Goal: Use online tool/utility: Utilize a website feature to perform a specific function

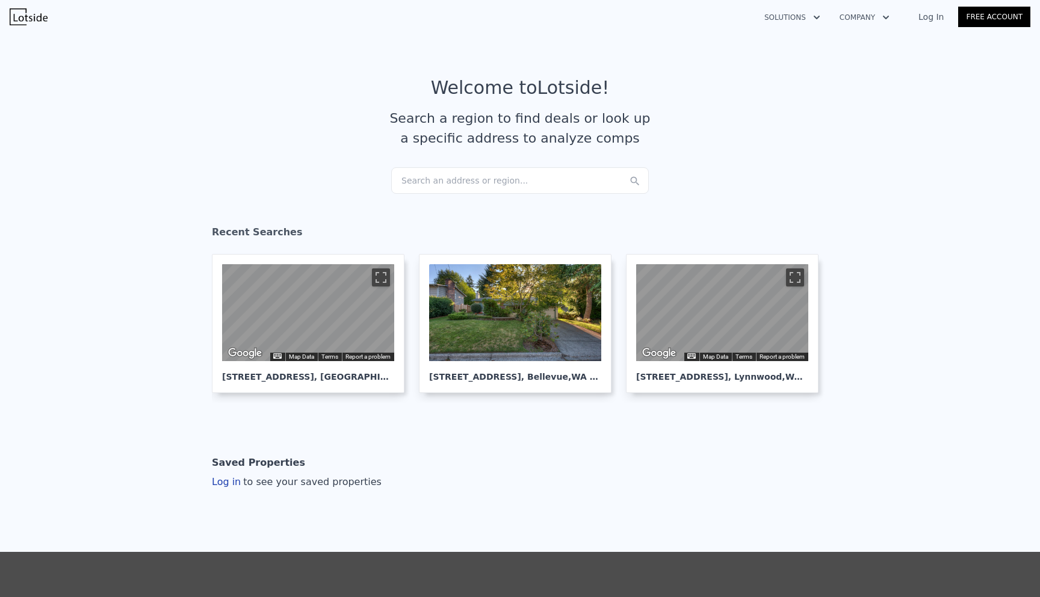
click at [517, 179] on div "Search an address or region..." at bounding box center [520, 180] width 258 height 26
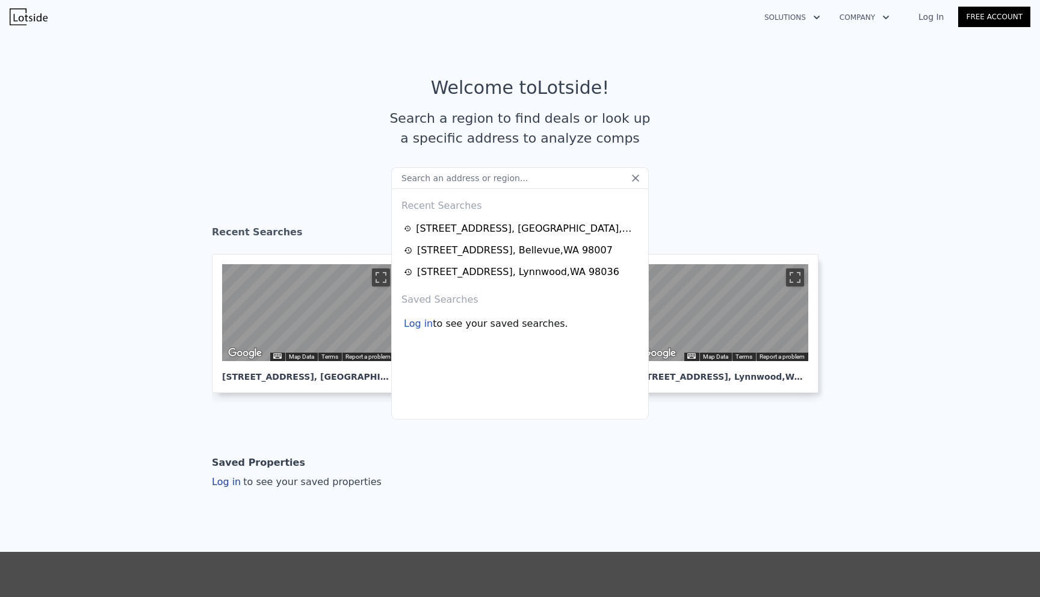
click at [495, 173] on input "text" at bounding box center [520, 178] width 258 height 22
click at [495, 184] on input "text" at bounding box center [520, 178] width 258 height 22
click at [488, 181] on input "text" at bounding box center [520, 178] width 258 height 22
paste input "19912 108th Ave SE Kent, WA 98031"
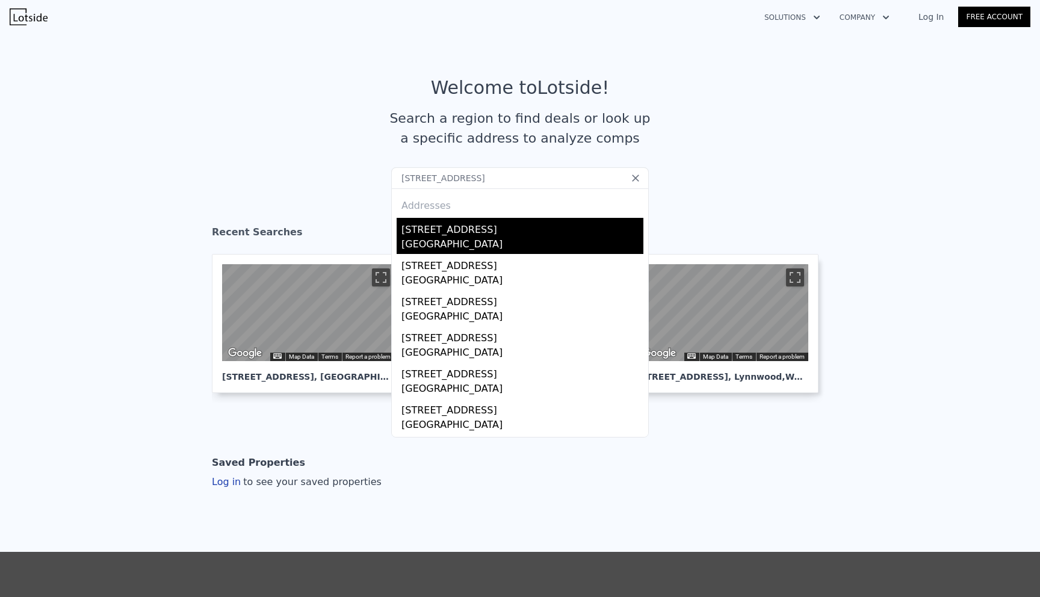
type input "19912 108th Ave SE Kent, WA 98031"
click at [506, 227] on div "19912 108th Ave SE" at bounding box center [523, 227] width 242 height 19
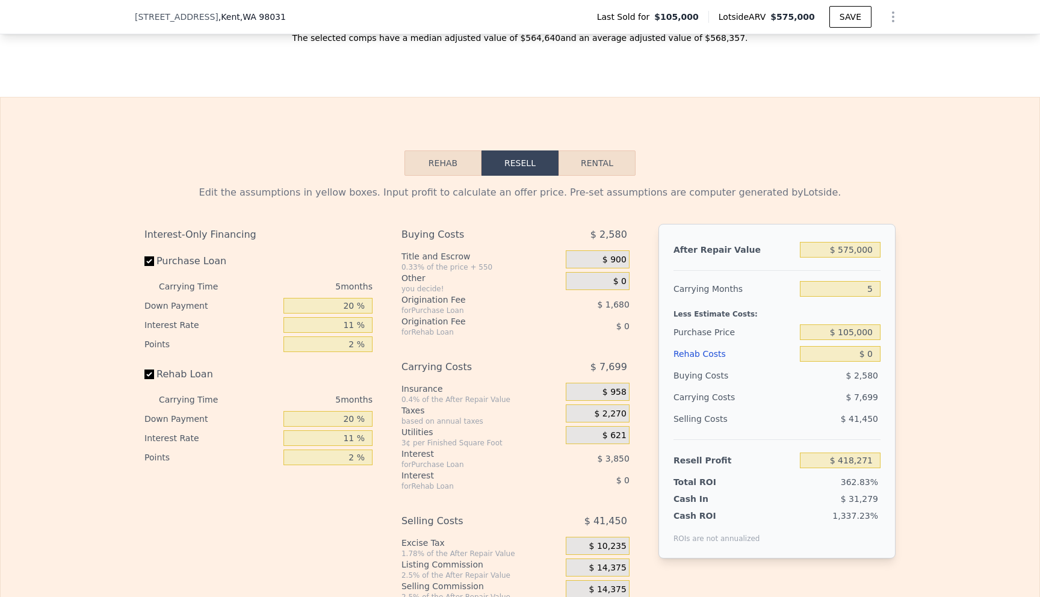
scroll to position [1632, 0]
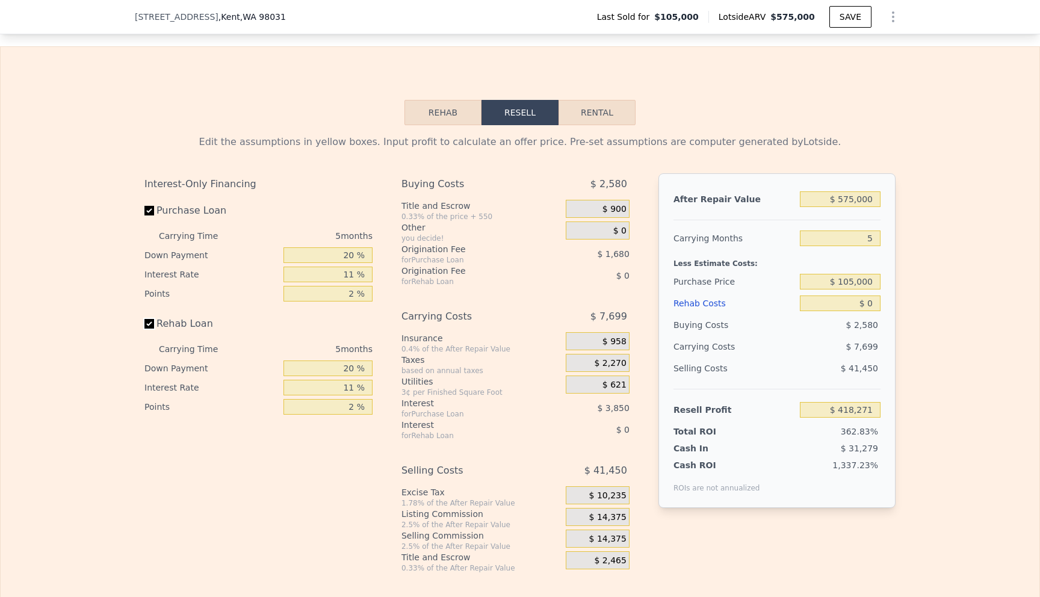
click at [147, 324] on input "Rehab Loan" at bounding box center [149, 324] width 10 height 10
checkbox input "false"
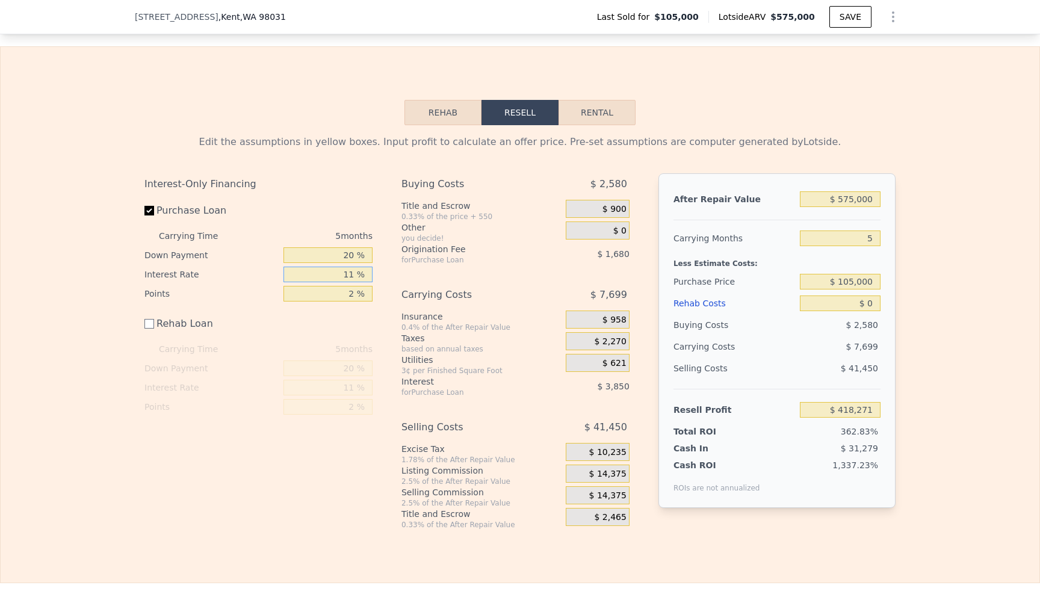
drag, startPoint x: 358, startPoint y: 279, endPoint x: 344, endPoint y: 275, distance: 13.7
click at [344, 275] on input "11 %" at bounding box center [328, 275] width 89 height 16
type input "9 %"
type input "$ 418,971"
type input "9.5 %"
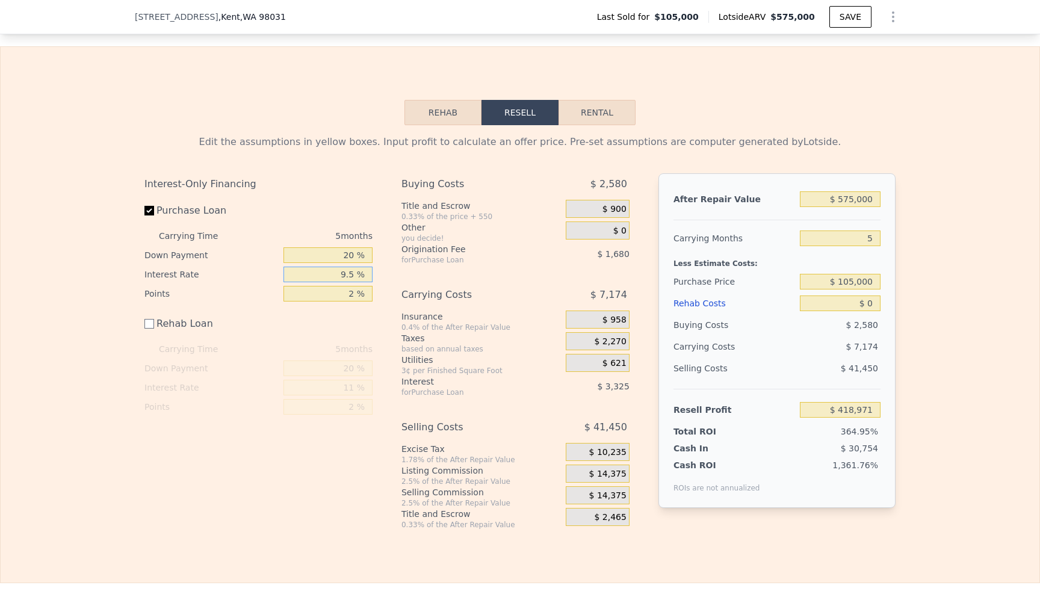
type input "$ 418,796"
type input "9.5 %"
drag, startPoint x: 357, startPoint y: 294, endPoint x: 337, endPoint y: 290, distance: 20.8
click at [337, 290] on input "2 %" at bounding box center [328, 294] width 89 height 16
type input "1 %"
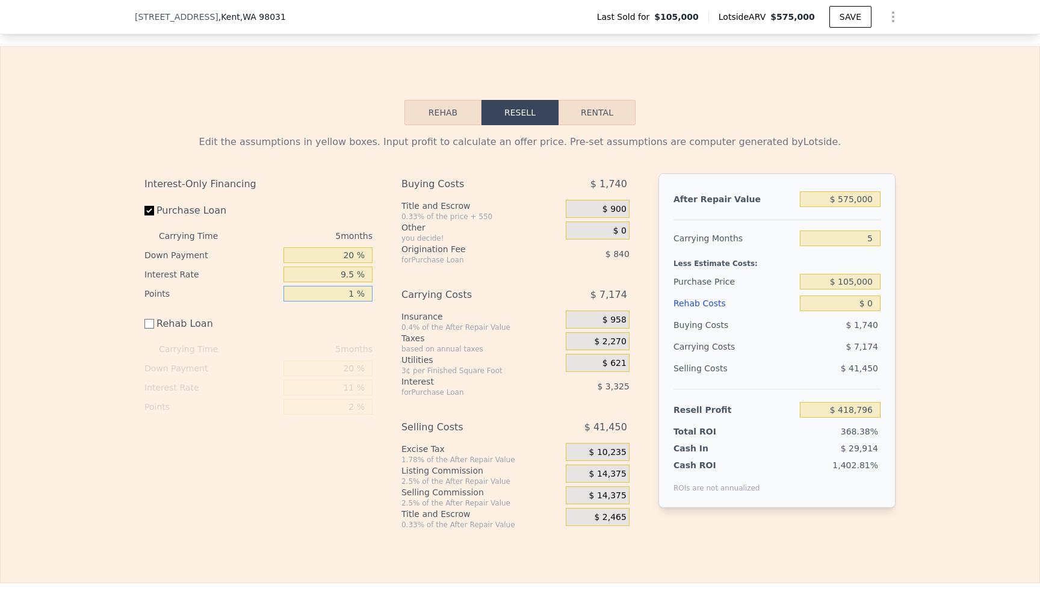
type input "$ 419,636"
type input "1.5 %"
type input "$ 419,216"
type input "1.5 %"
click at [518, 297] on div "Carrying Costs" at bounding box center [469, 295] width 134 height 22
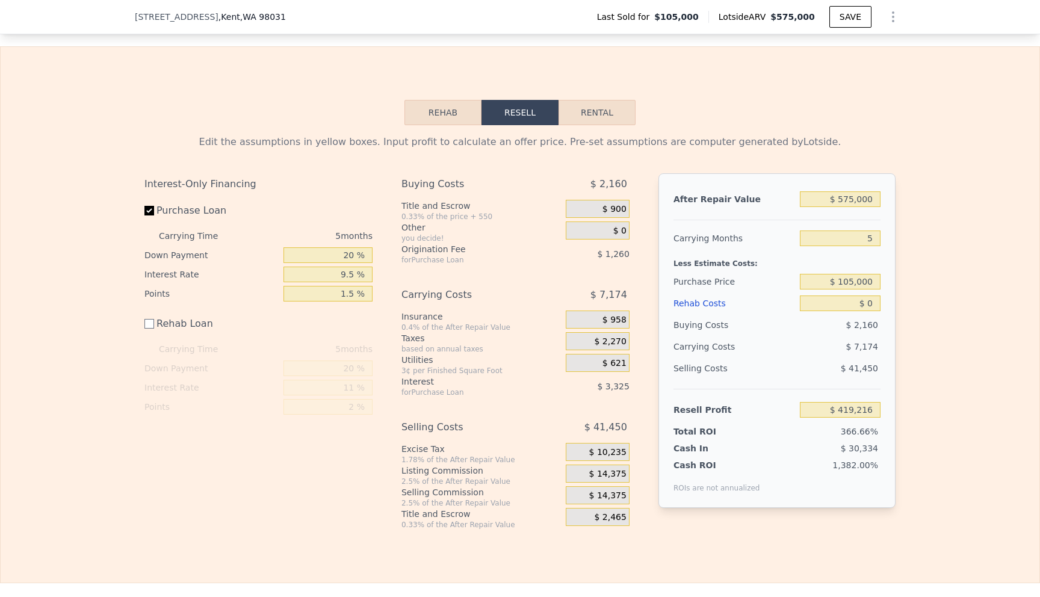
click at [694, 274] on div "Purchase Price" at bounding box center [735, 282] width 122 height 22
click at [925, 285] on div "Edit the assumptions in yellow boxes. Input profit to calculate an offer price.…" at bounding box center [520, 327] width 1039 height 405
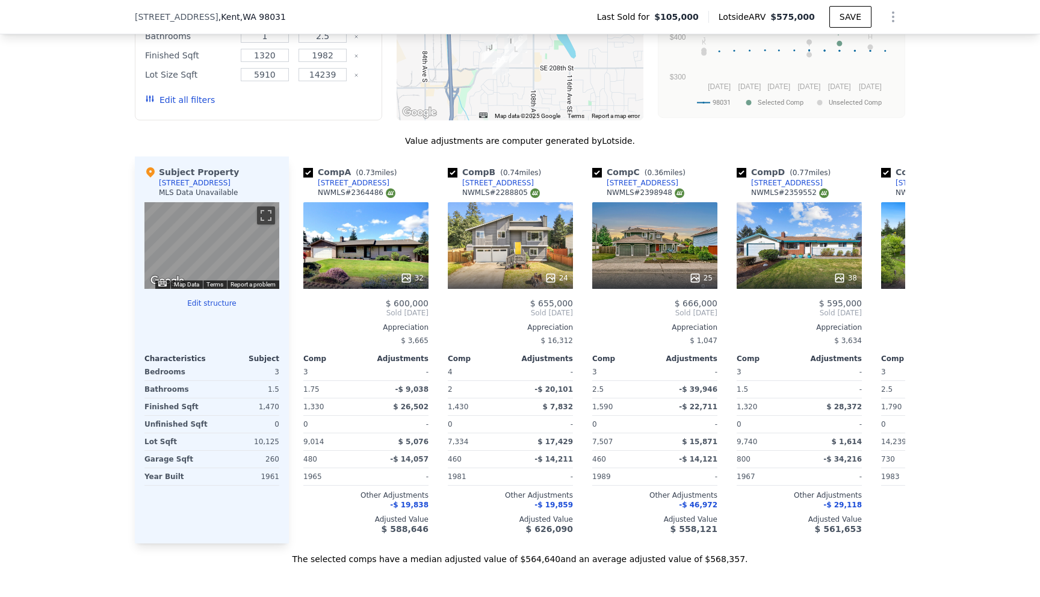
scroll to position [1110, 0]
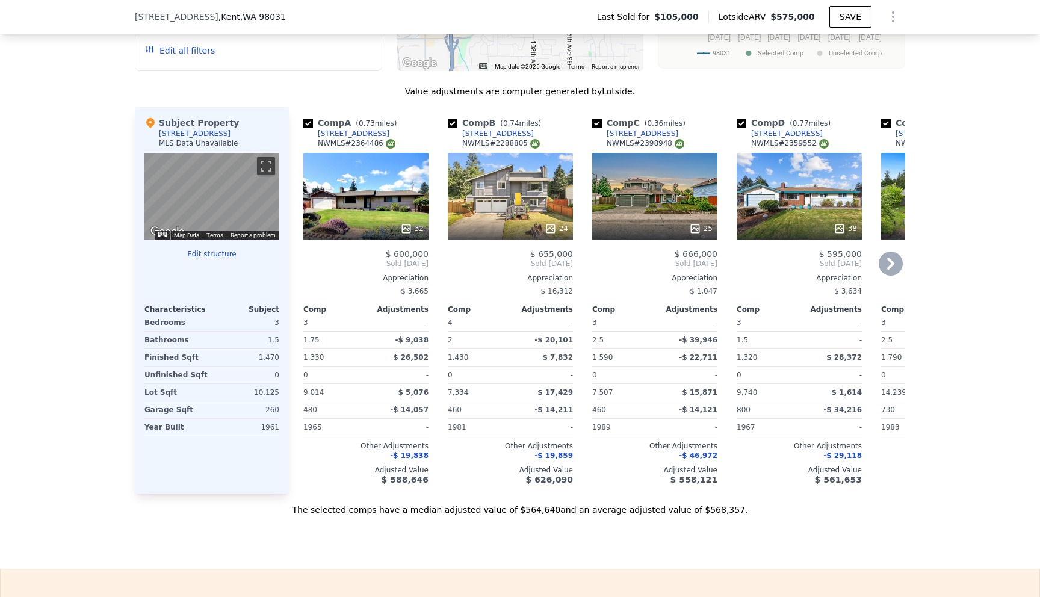
click at [892, 264] on icon at bounding box center [890, 264] width 7 height 12
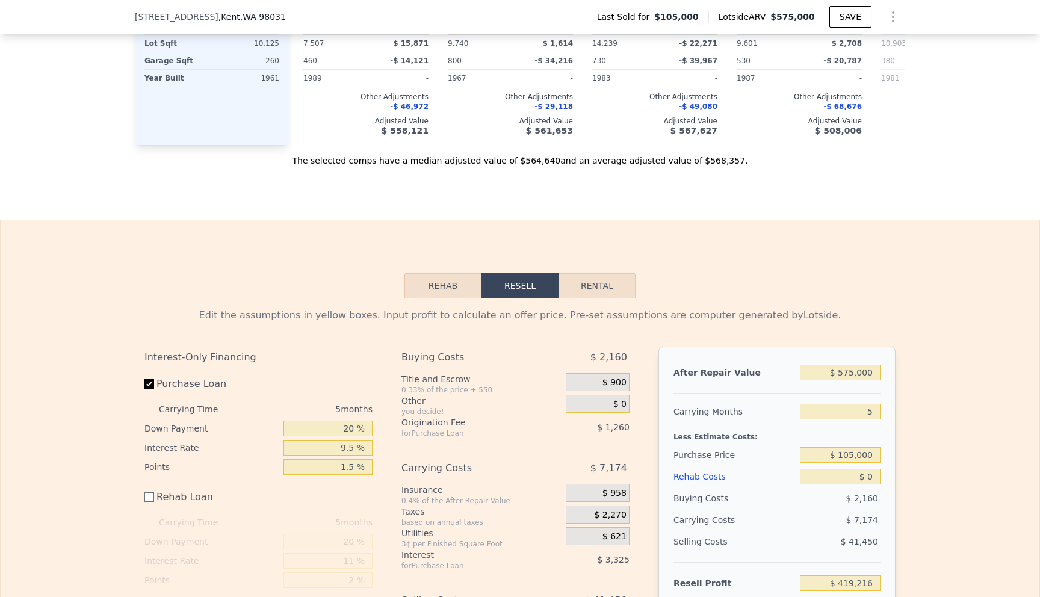
scroll to position [1527, 0]
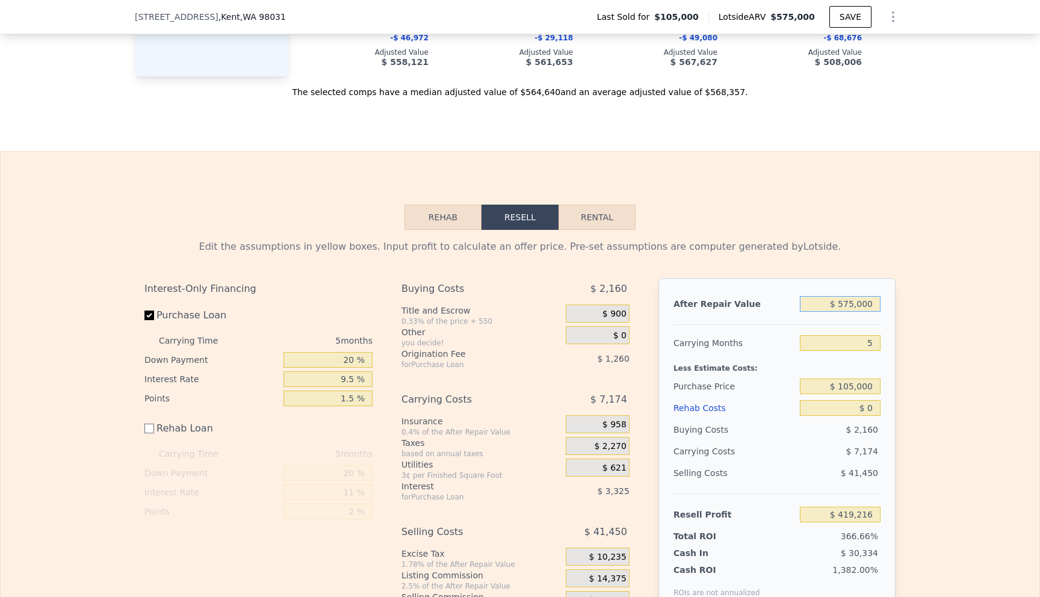
click at [857, 303] on input "$ 575,000" at bounding box center [840, 304] width 81 height 16
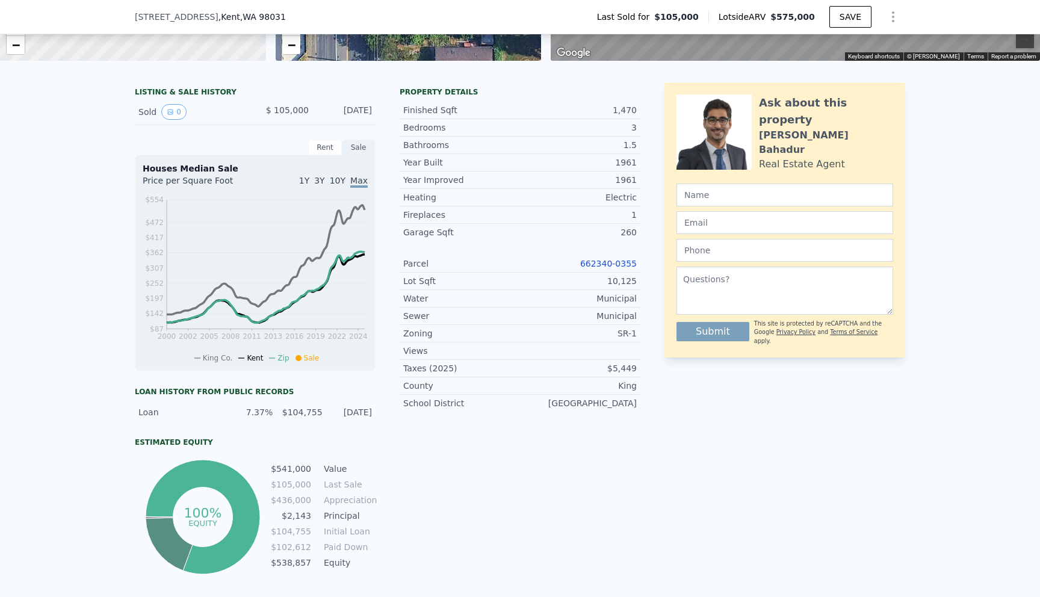
scroll to position [0, 0]
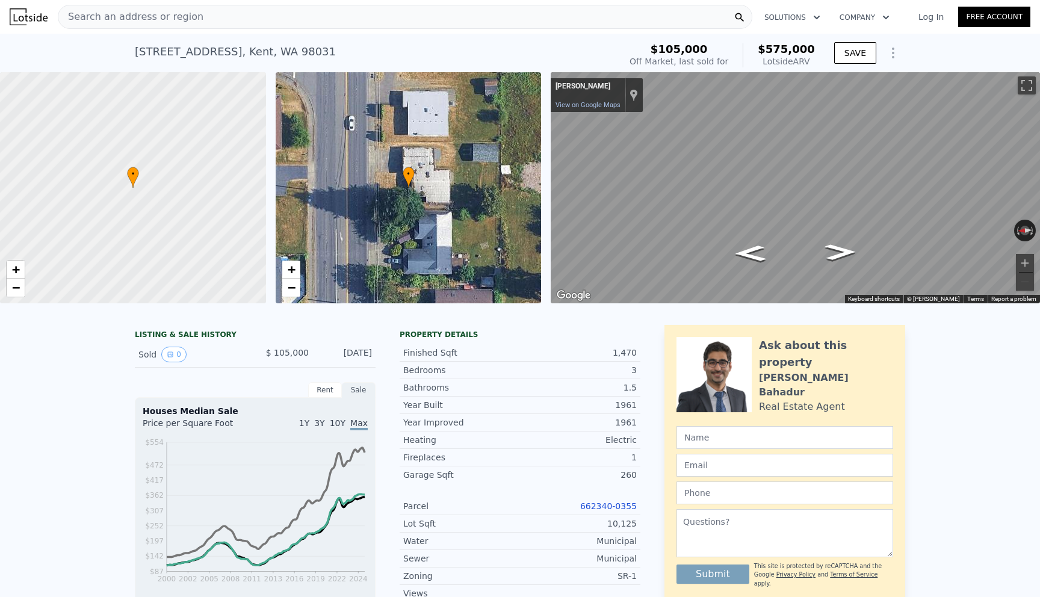
checkbox input "true"
type input "$ 418,271"
click at [293, 21] on div "Search an address or region" at bounding box center [405, 17] width 695 height 24
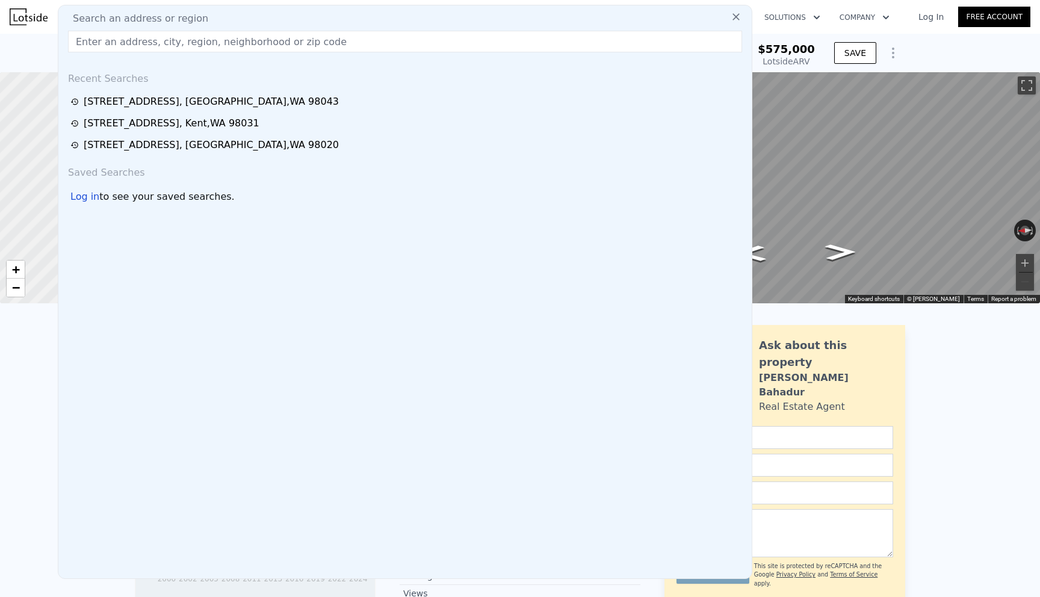
click at [965, 41] on div "19912 108th Ave SE , Kent , WA 98031 Sold Dec 1995 for $105k (~ARV $575k ) $105…" at bounding box center [520, 53] width 1040 height 39
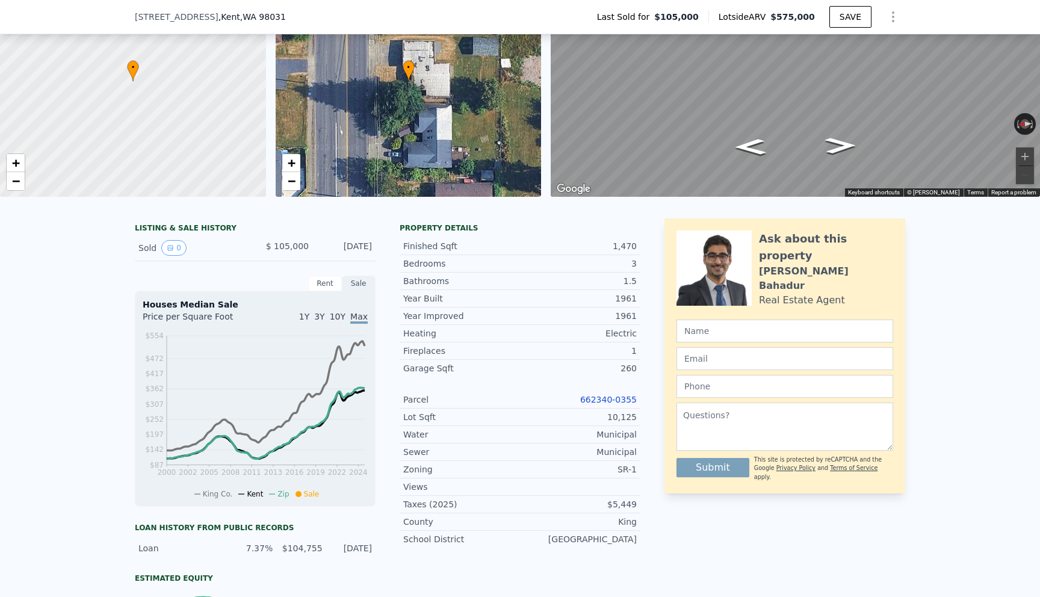
scroll to position [98, 0]
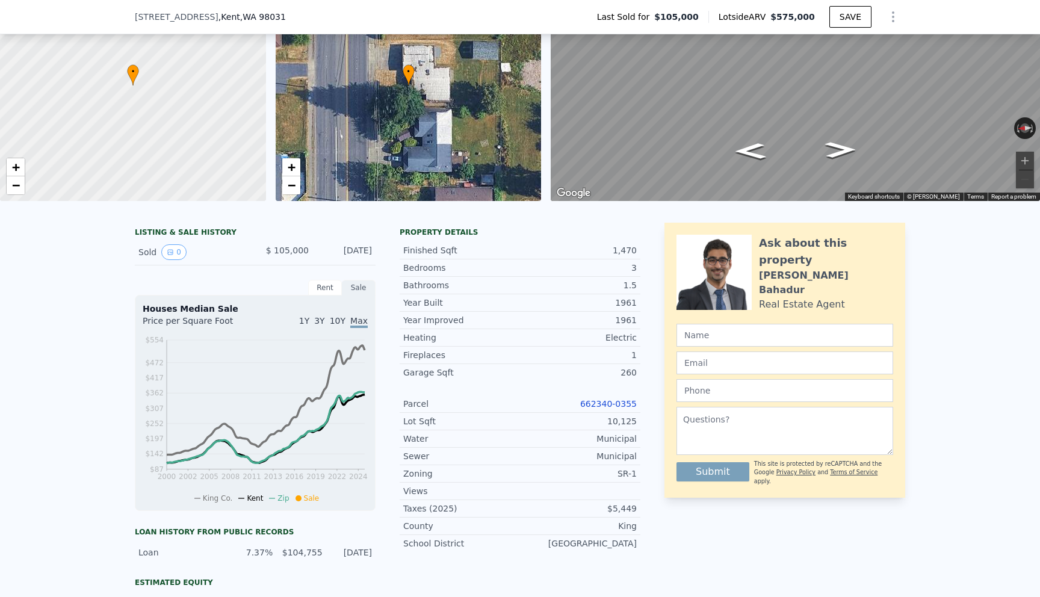
click at [630, 373] on div "260" at bounding box center [578, 373] width 117 height 12
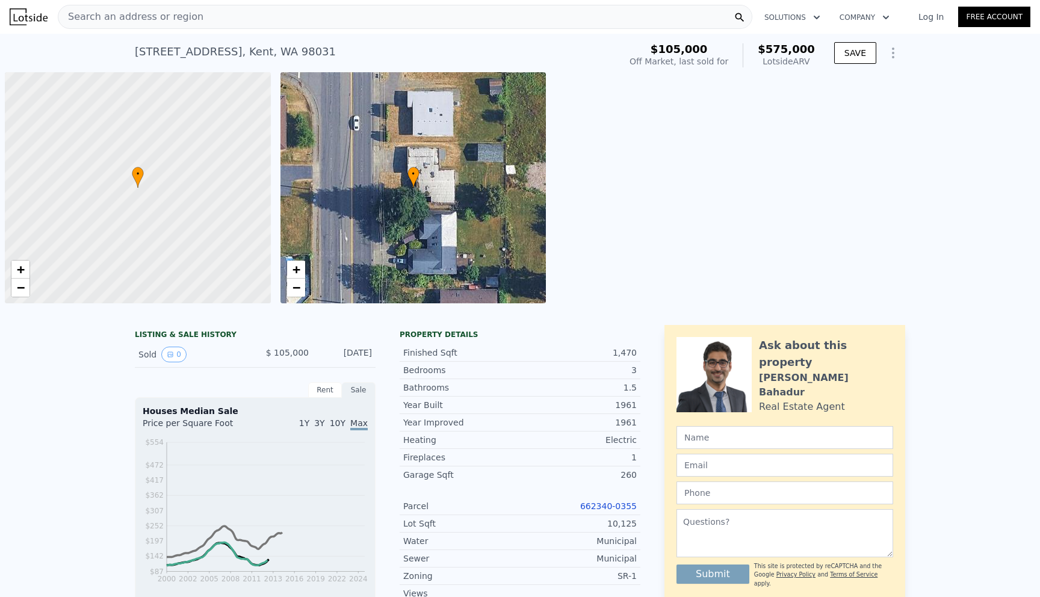
scroll to position [0, 5]
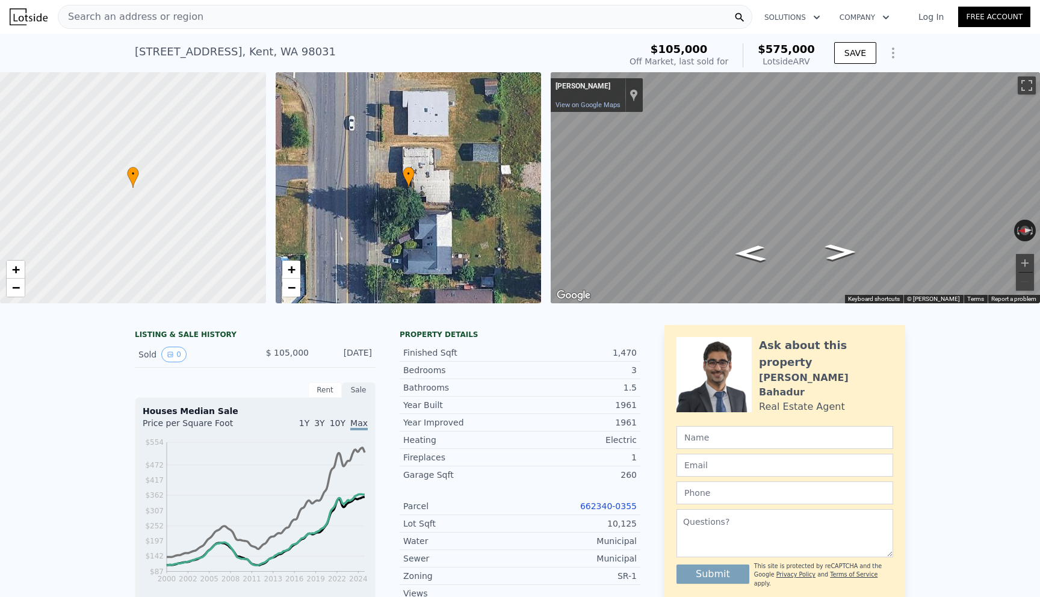
click at [318, 10] on div "Search an address or region" at bounding box center [405, 17] width 695 height 24
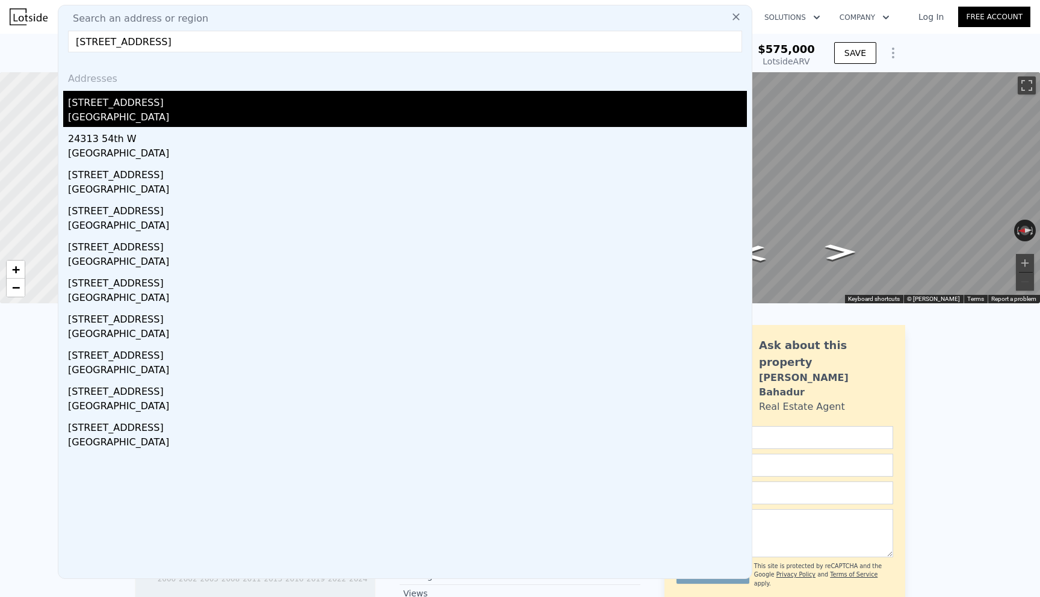
type input "[STREET_ADDRESS]"
click at [205, 112] on div "[GEOGRAPHIC_DATA]" at bounding box center [407, 118] width 679 height 17
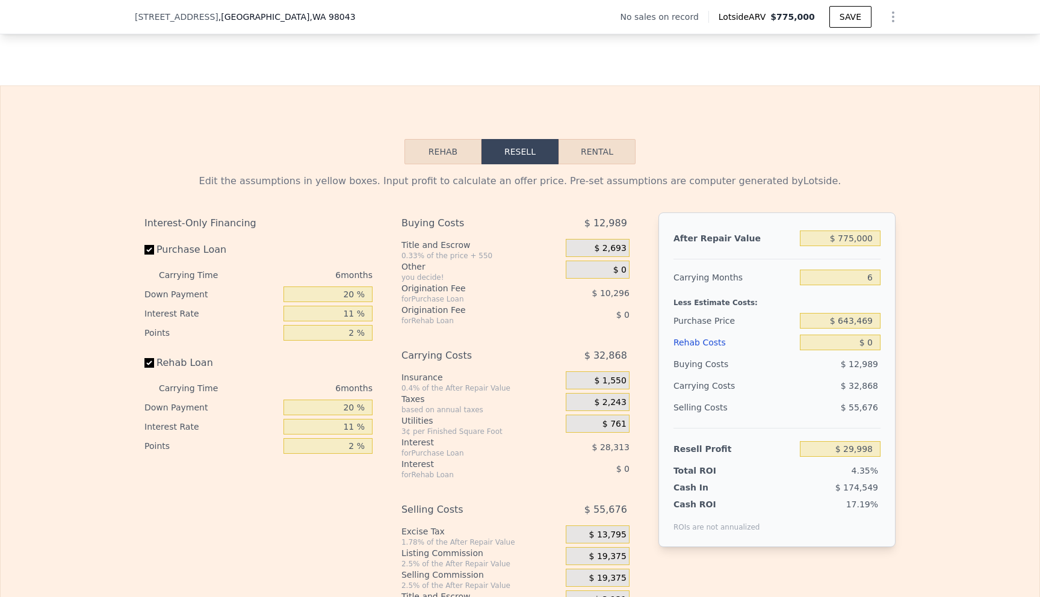
scroll to position [1738, 0]
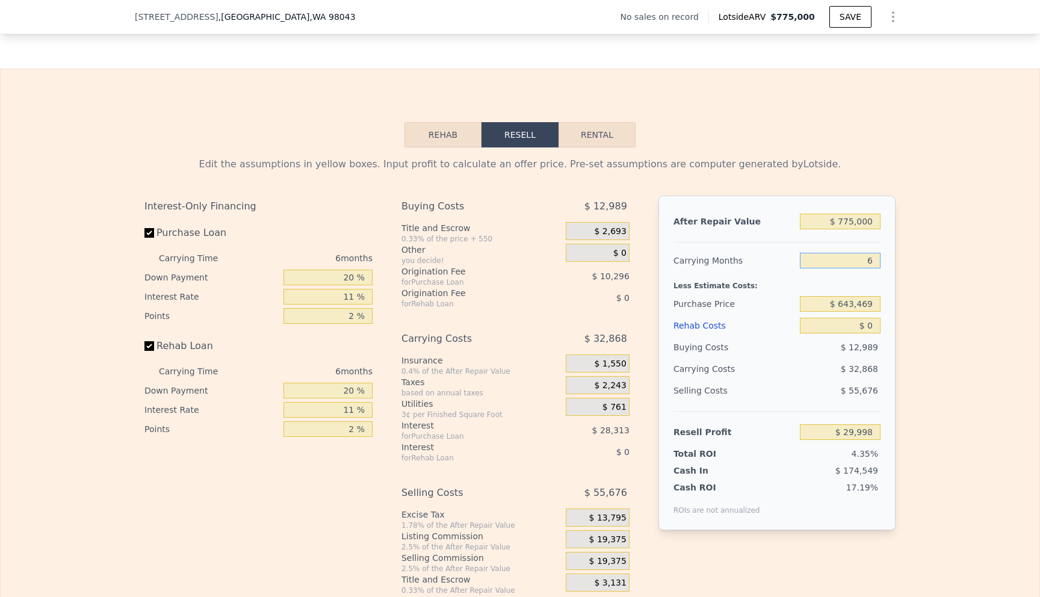
drag, startPoint x: 868, startPoint y: 249, endPoint x: 880, endPoint y: 250, distance: 11.5
click at [880, 253] on input "6" at bounding box center [840, 261] width 81 height 16
type input "5"
type input "$ 35,476"
type input "5"
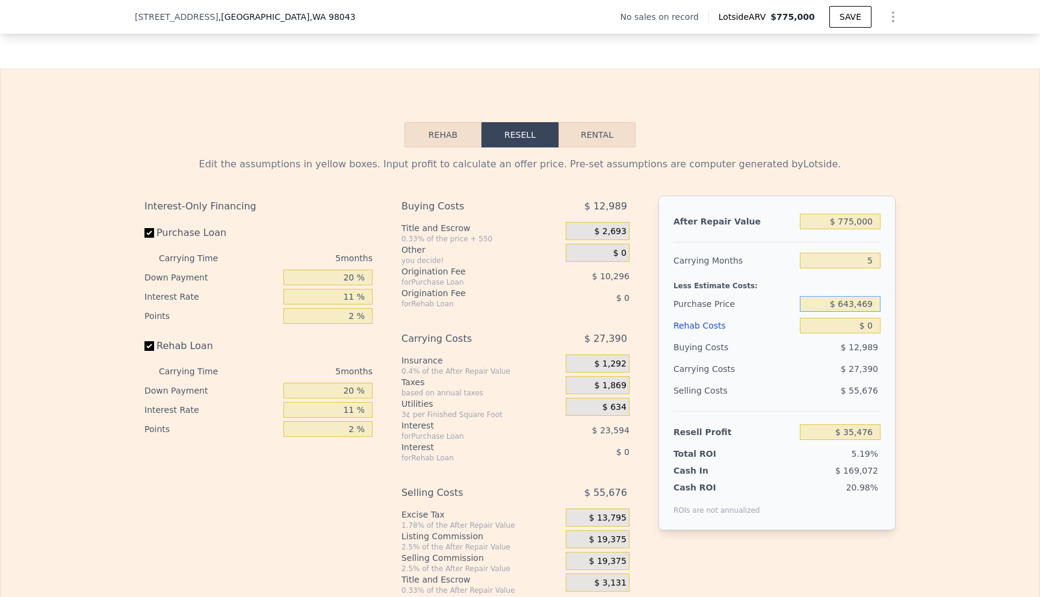
drag, startPoint x: 840, startPoint y: 293, endPoint x: 890, endPoint y: 303, distance: 51.0
click at [890, 303] on div "After Repair Value $ 775,000 Carrying Months 5 Less Estimate Costs: Purchase Pr…" at bounding box center [777, 363] width 237 height 335
type input "$ 520,000"
type input "$ 165,862"
click at [874, 318] on input "$ 0" at bounding box center [840, 326] width 81 height 16
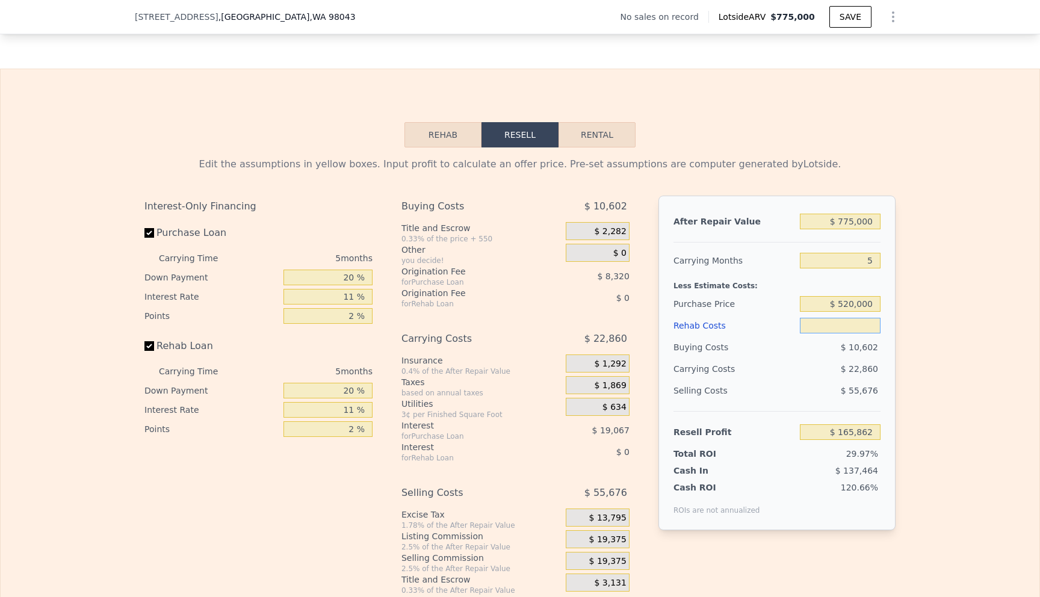
type input "$ 1"
type input "$ 165,861"
type input "$ 13"
type input "$ 165,849"
type input "$ 130"
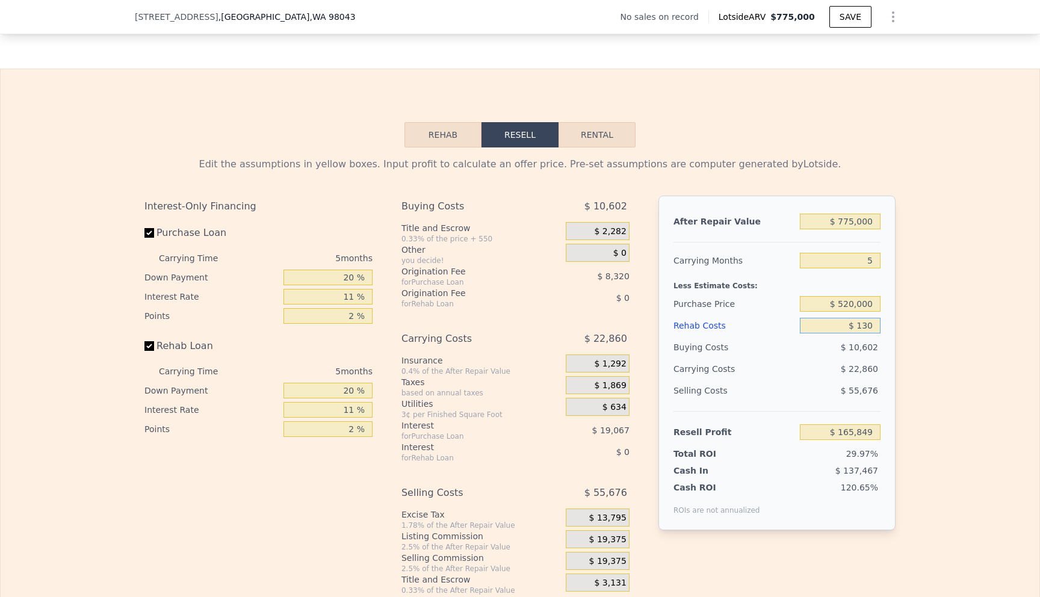
type input "$ 165,725"
type input "$ 13"
type input "$ 165,849"
type input "$ 1"
type input "$ 165,861"
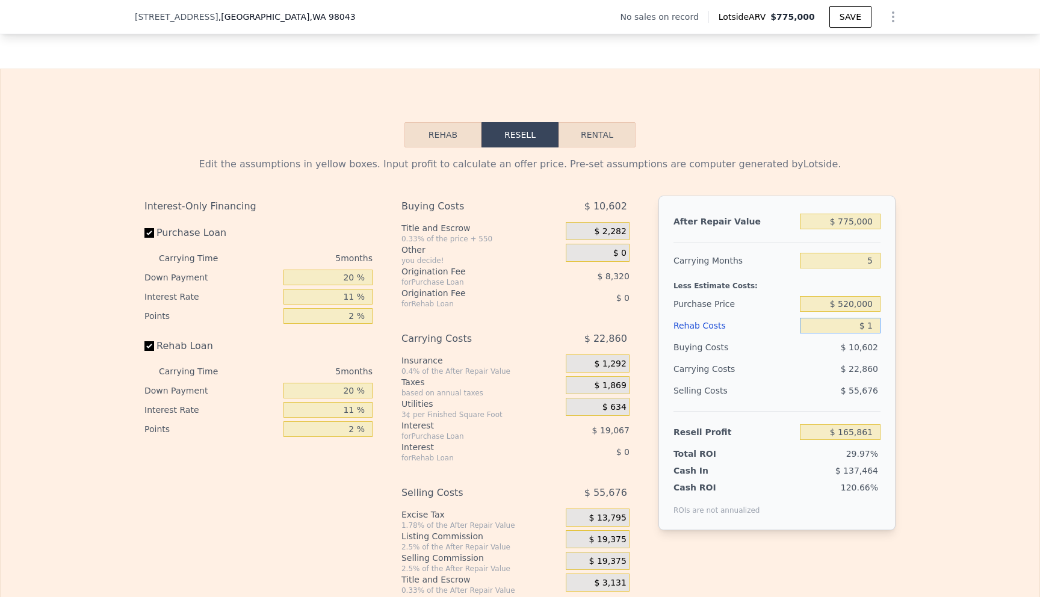
type input "$ 12"
type input "$ 165,850"
type input "$ 120"
type input "$ 165,735"
type input "$ 1,200"
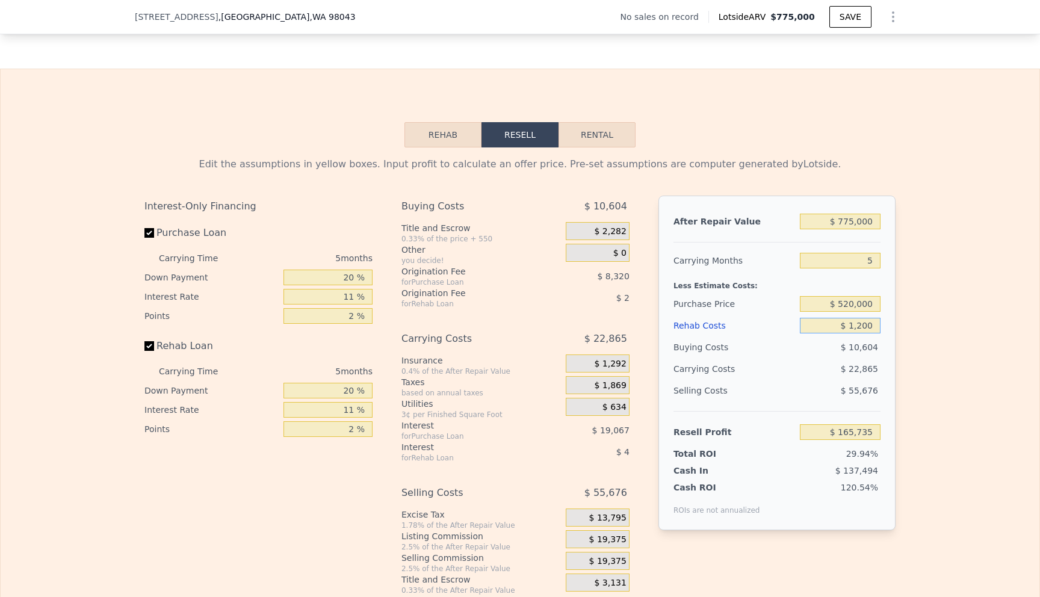
type input "$ 164,598"
type input "$ 12,000"
type input "$ 153,230"
type input "$ 120,000"
type input "$ 39,542"
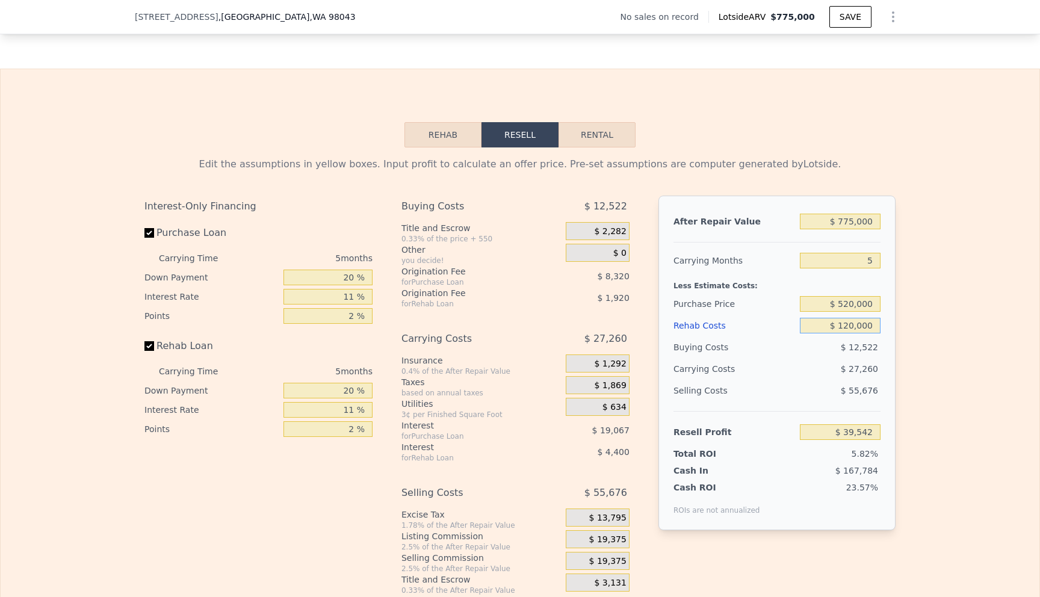
type input "$ 120,000"
click at [907, 460] on div "Edit the assumptions in yellow boxes. Input profit to calculate an offer price.…" at bounding box center [520, 371] width 1039 height 448
drag, startPoint x: 855, startPoint y: 210, endPoint x: 842, endPoint y: 209, distance: 13.3
click at [842, 214] on input "$ 775,000" at bounding box center [840, 222] width 81 height 16
click at [919, 308] on div "Edit the assumptions in yellow boxes. Input profit to calculate an offer price.…" at bounding box center [520, 371] width 1039 height 448
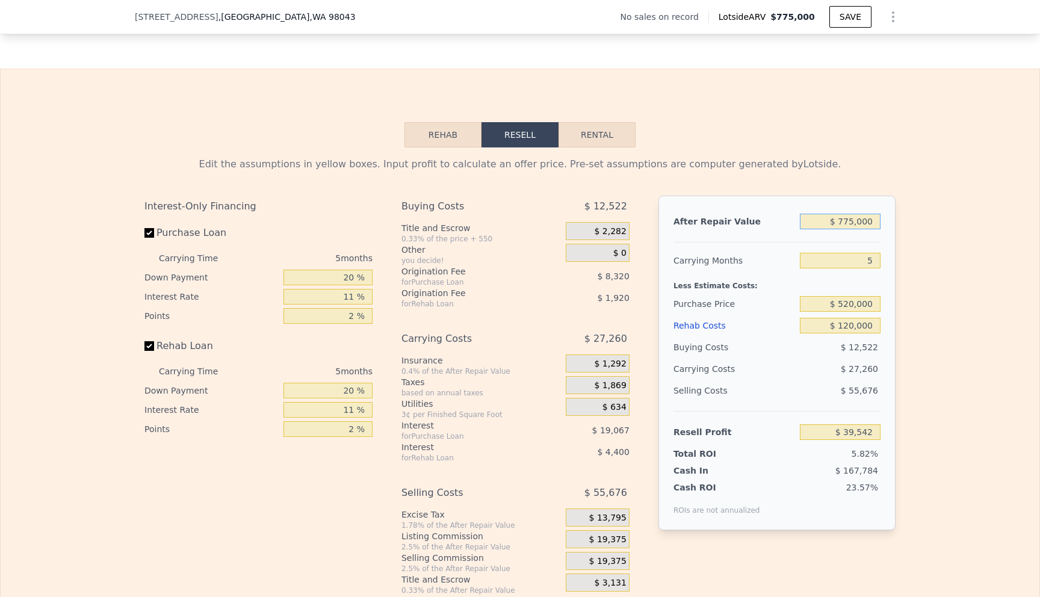
drag, startPoint x: 855, startPoint y: 210, endPoint x: 840, endPoint y: 210, distance: 15.7
click at [840, 214] on input "$ 775,000" at bounding box center [840, 222] width 81 height 16
click at [851, 214] on input "$ 775,000" at bounding box center [840, 222] width 81 height 16
type input "$ 75,000"
type input "-$ 609,500"
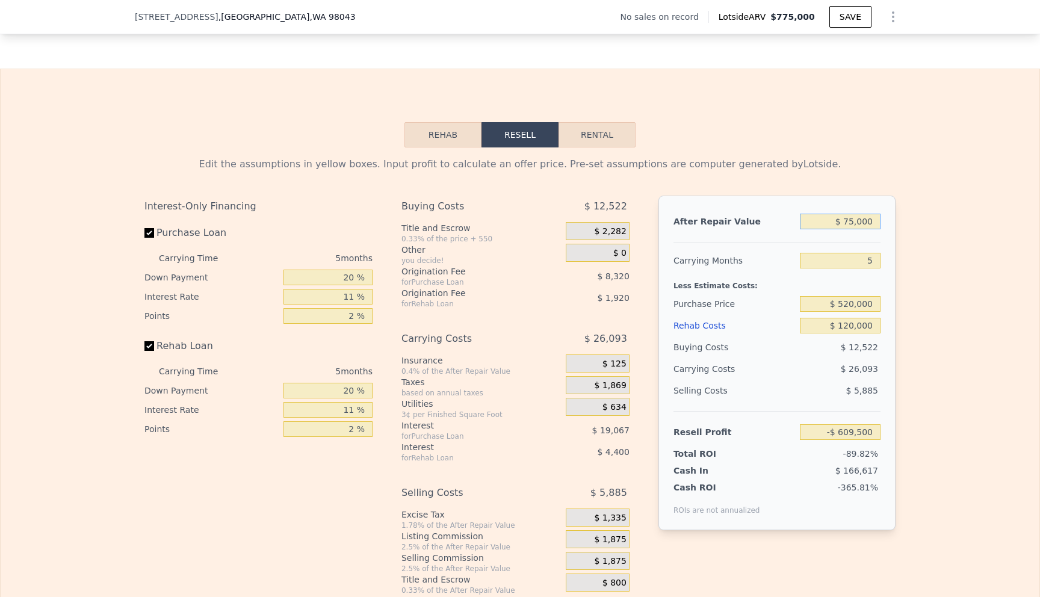
type input "$ 795,000"
type input "$ 58,087"
type input "$ 795,000"
click at [958, 279] on div "Edit the assumptions in yellow boxes. Input profit to calculate an offer price.…" at bounding box center [520, 371] width 1039 height 448
click at [153, 341] on input "Rehab Loan" at bounding box center [149, 346] width 10 height 10
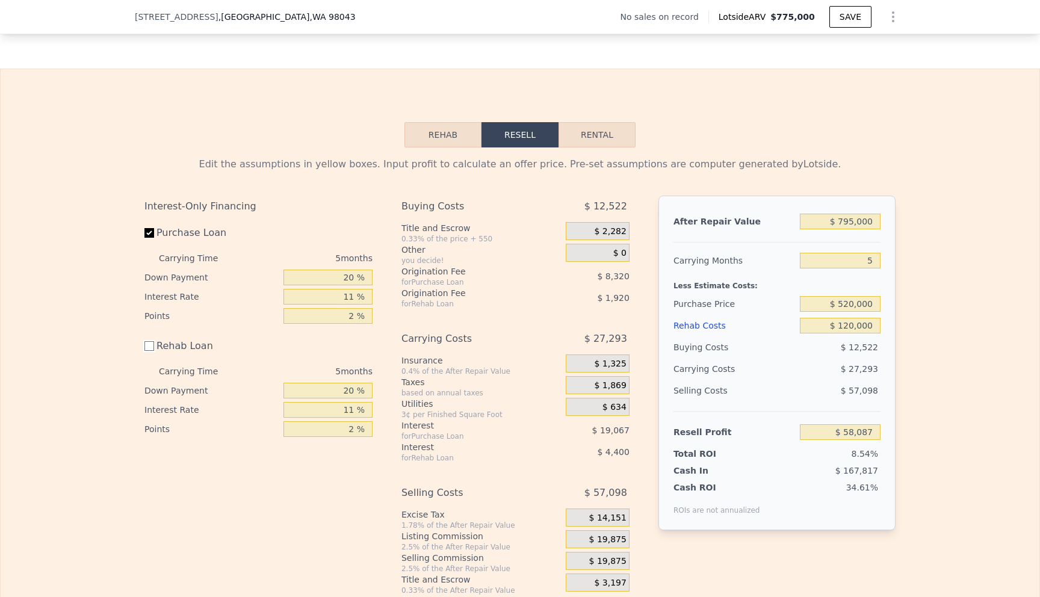
checkbox input "false"
type input "$ 64,407"
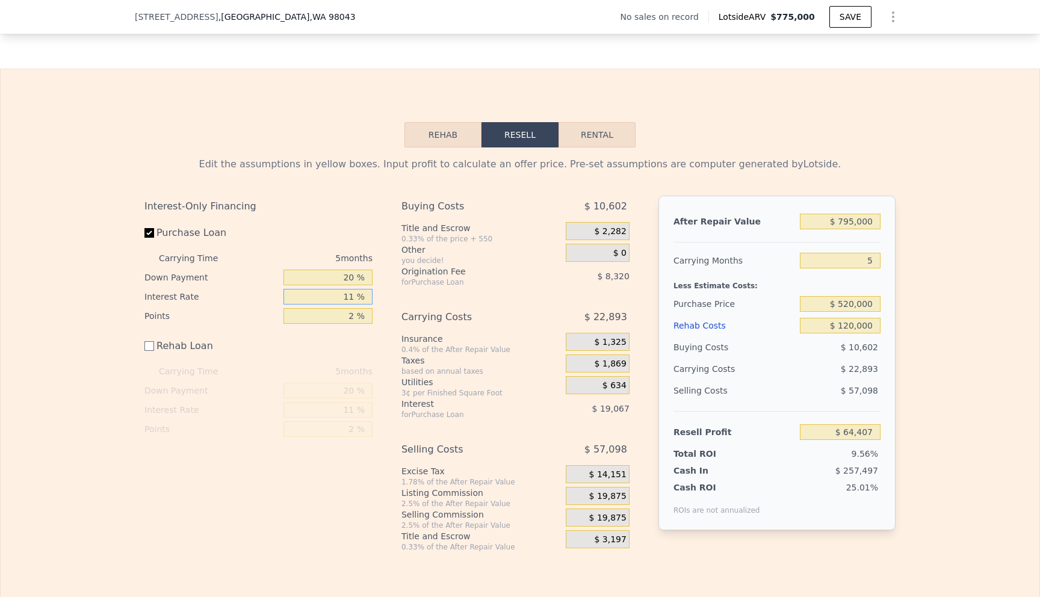
drag, startPoint x: 349, startPoint y: 287, endPoint x: 358, endPoint y: 287, distance: 8.4
click at [358, 289] on input "11 %" at bounding box center [328, 297] width 89 height 16
type input "1 %"
type input "$ 81,737"
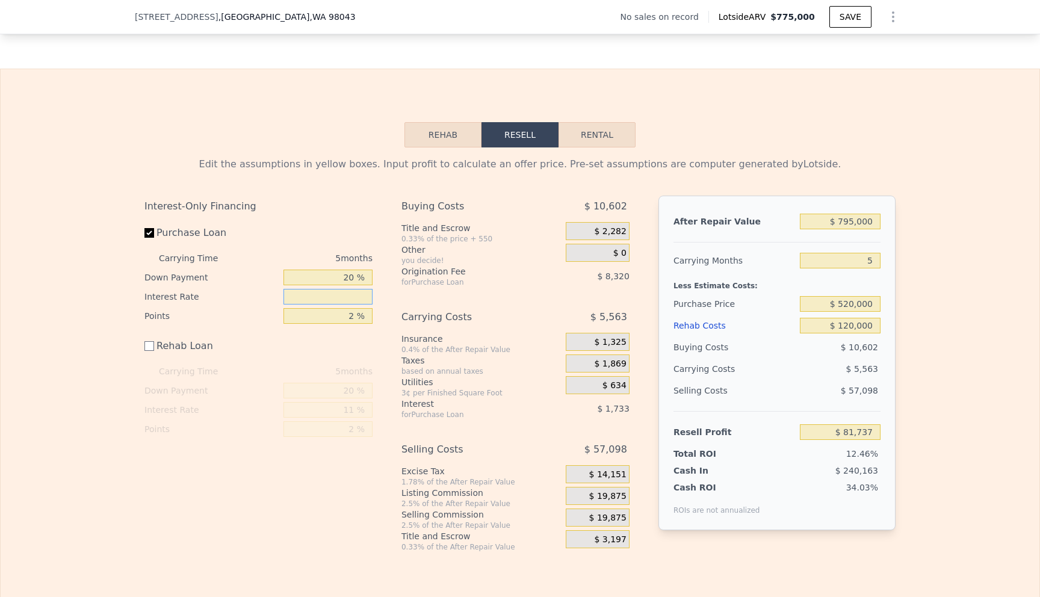
type input "9 %"
type input "$ 67,872"
type input "9.5 %"
type input "$ 67,007"
type input "9.5 %"
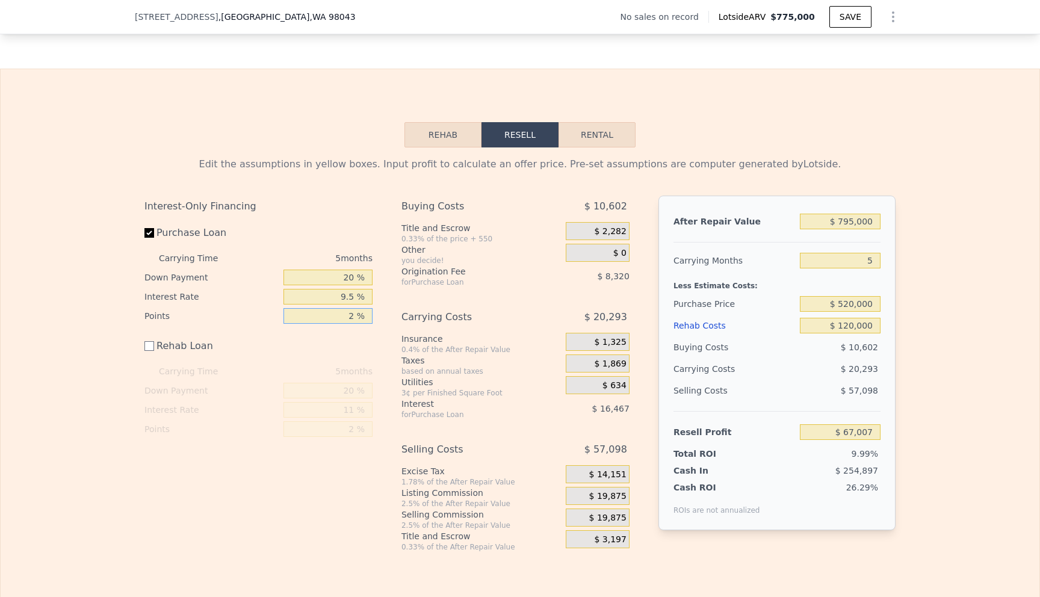
click at [356, 309] on input "2 %" at bounding box center [328, 316] width 89 height 16
type input "1 %"
type input "$ 71,167"
type input "1.5 %"
type input "$ 69,087"
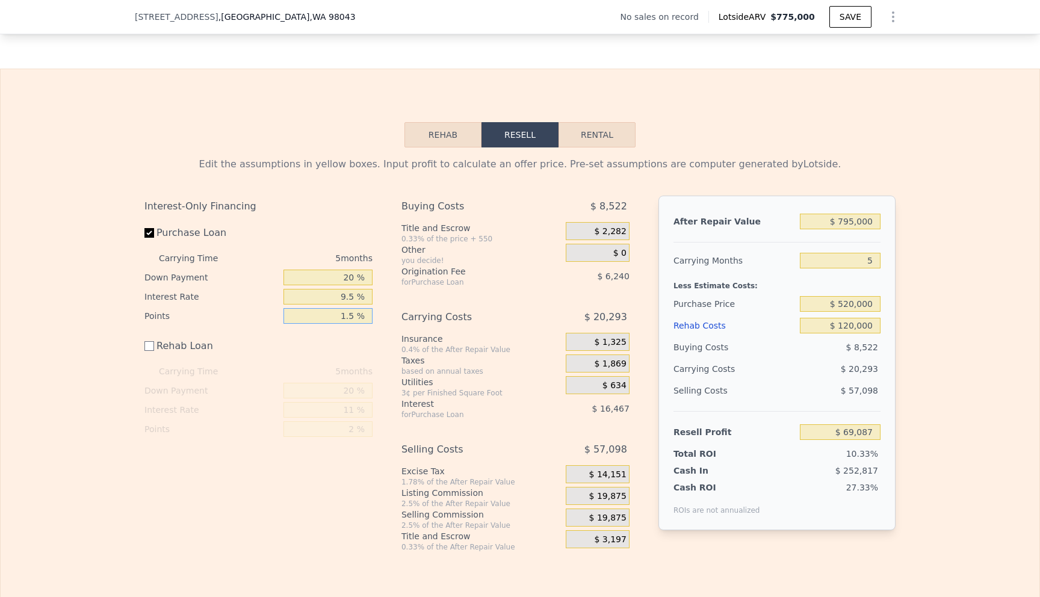
type input "1.5 %"
click at [354, 340] on div "Rehab Loan" at bounding box center [258, 348] width 228 height 26
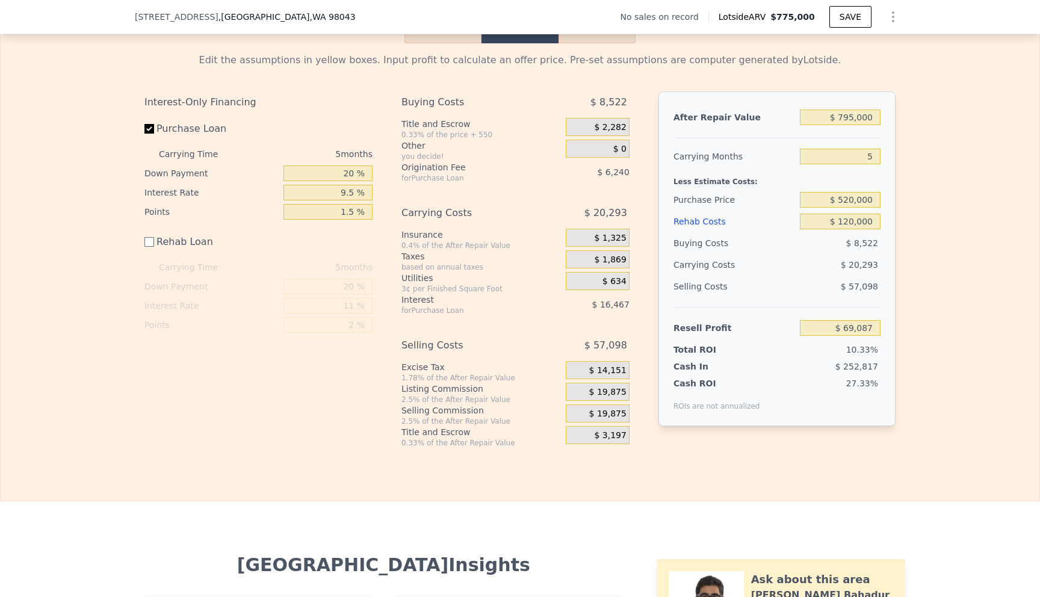
scroll to position [1841, 0]
click at [610, 410] on span "$ 19,875" at bounding box center [607, 415] width 37 height 11
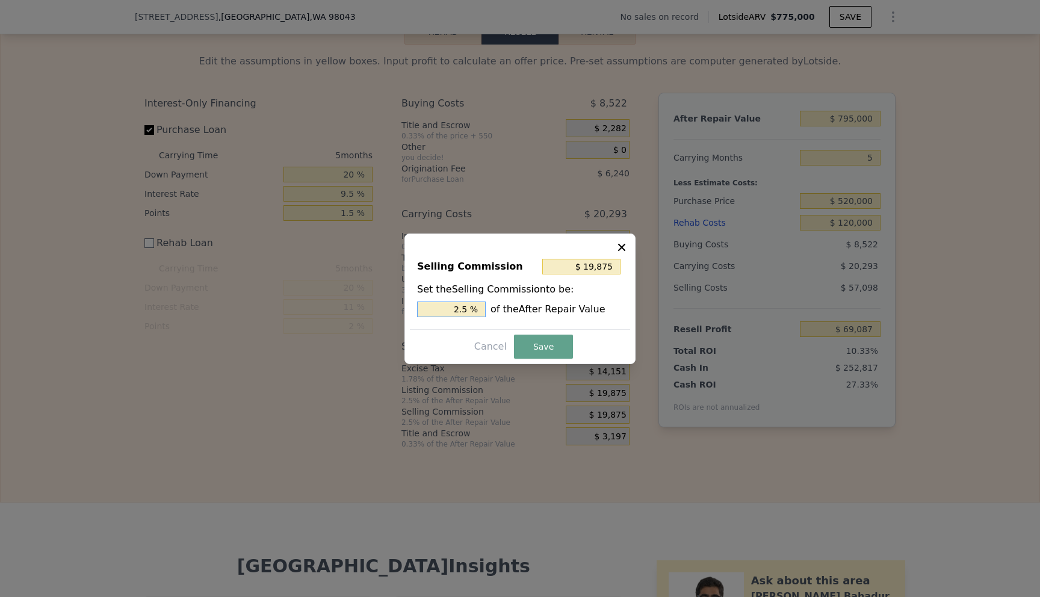
click at [459, 309] on input "2.5 %" at bounding box center [451, 310] width 69 height 16
drag, startPoint x: 470, startPoint y: 309, endPoint x: 462, endPoint y: 308, distance: 8.5
click at [462, 308] on input "2.5 %" at bounding box center [451, 310] width 69 height 16
click at [621, 253] on div "Selling Commission $ 19,875 Set the Selling Commission to be: 2.5 % of the Afte…" at bounding box center [520, 289] width 220 height 81
click at [621, 247] on icon at bounding box center [621, 246] width 7 height 7
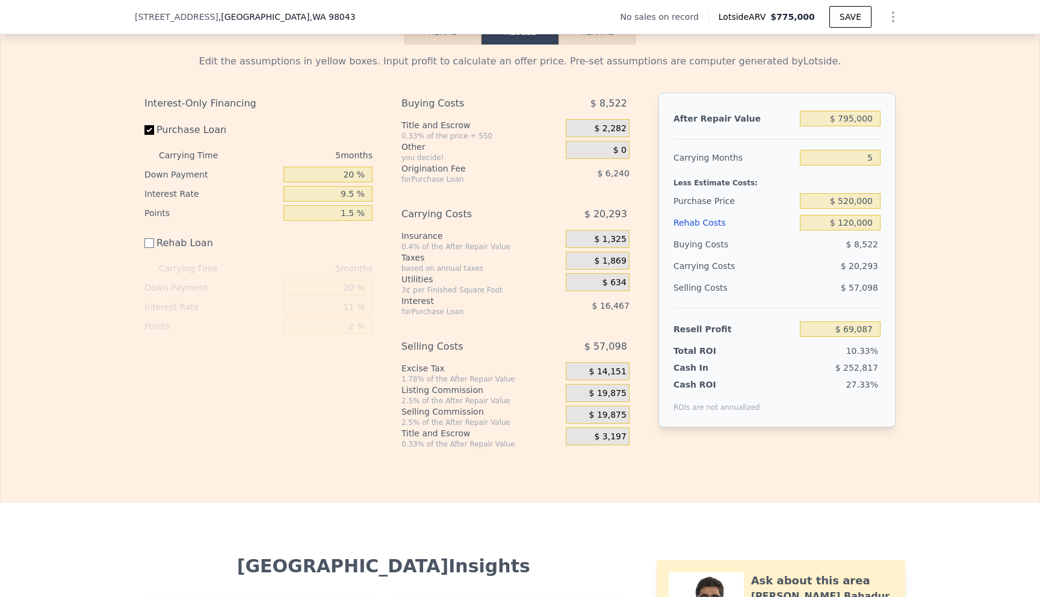
click at [588, 384] on div "$ 19,875" at bounding box center [598, 393] width 64 height 18
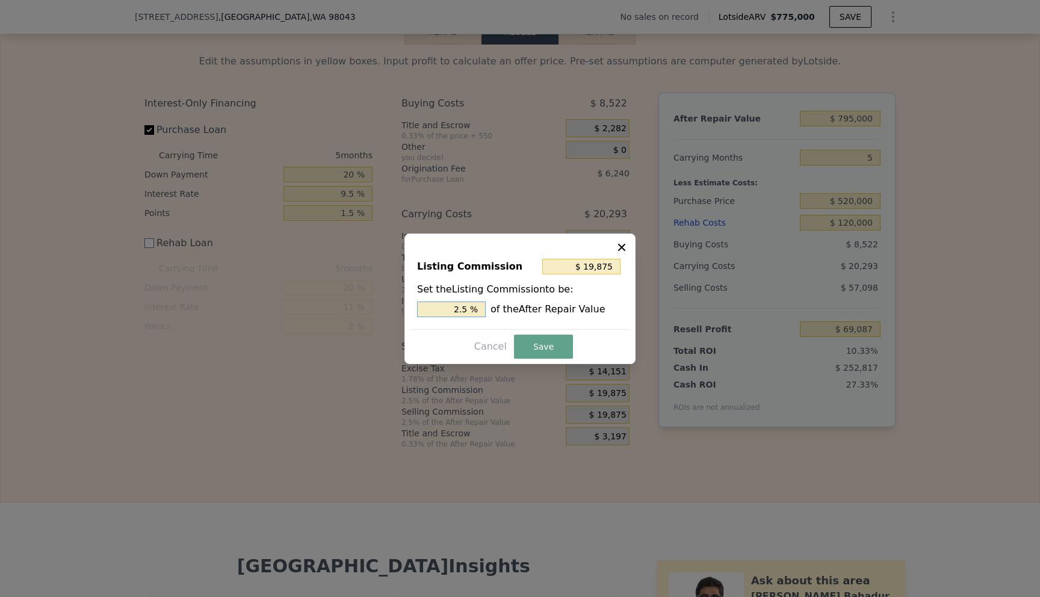
drag, startPoint x: 469, startPoint y: 312, endPoint x: 450, endPoint y: 309, distance: 18.8
click at [450, 309] on input "2.5 %" at bounding box center [451, 310] width 69 height 16
type input "$ 7,950"
type input "1. %"
type input "$ 11,925"
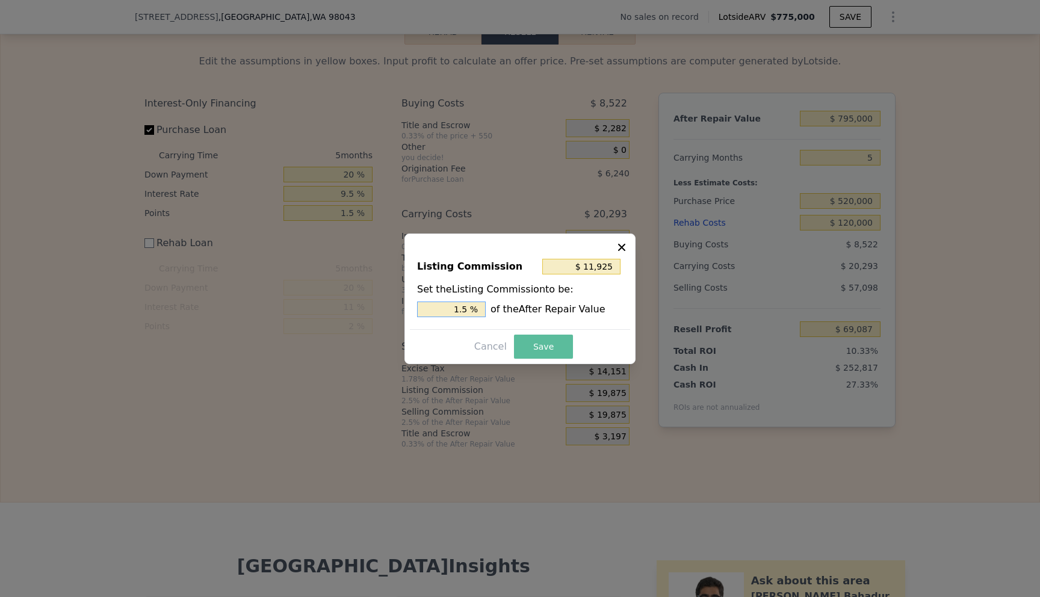
type input "1.5 %"
click at [542, 350] on button "Save" at bounding box center [543, 347] width 59 height 24
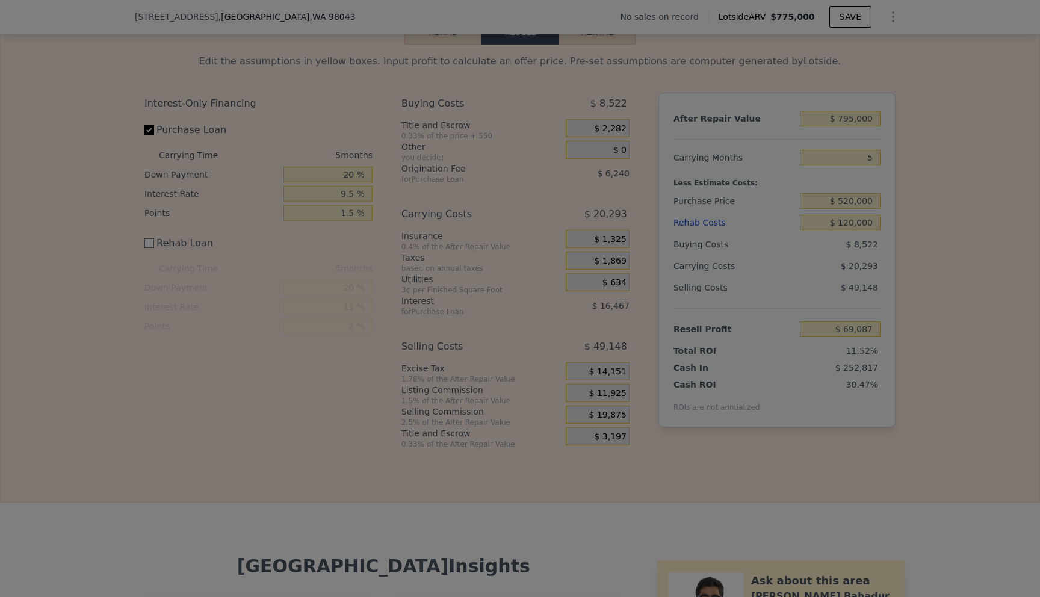
type input "$ 77,037"
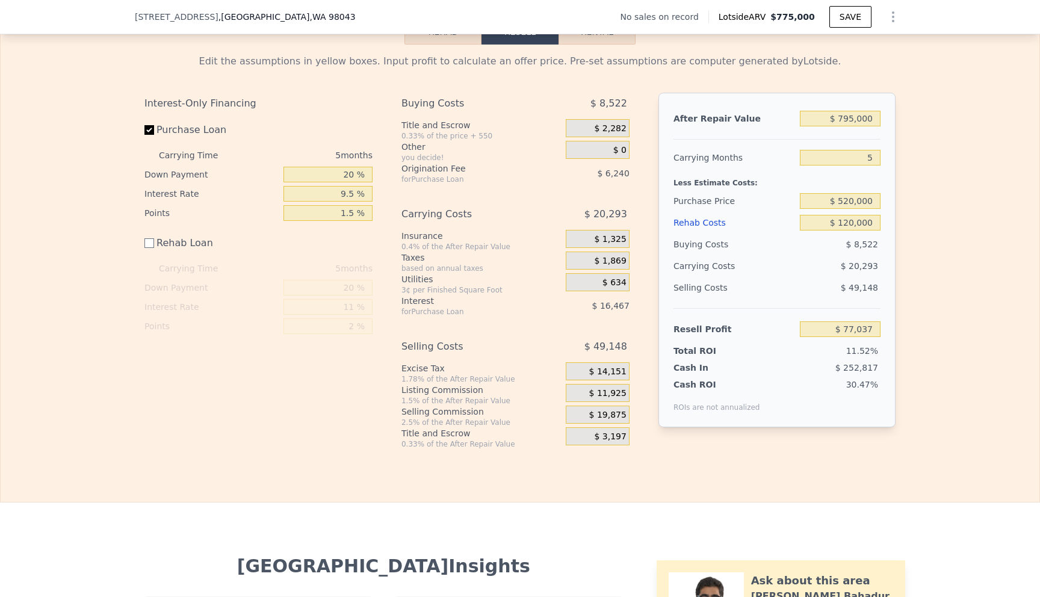
click at [594, 253] on div "$ 1,869" at bounding box center [598, 261] width 64 height 18
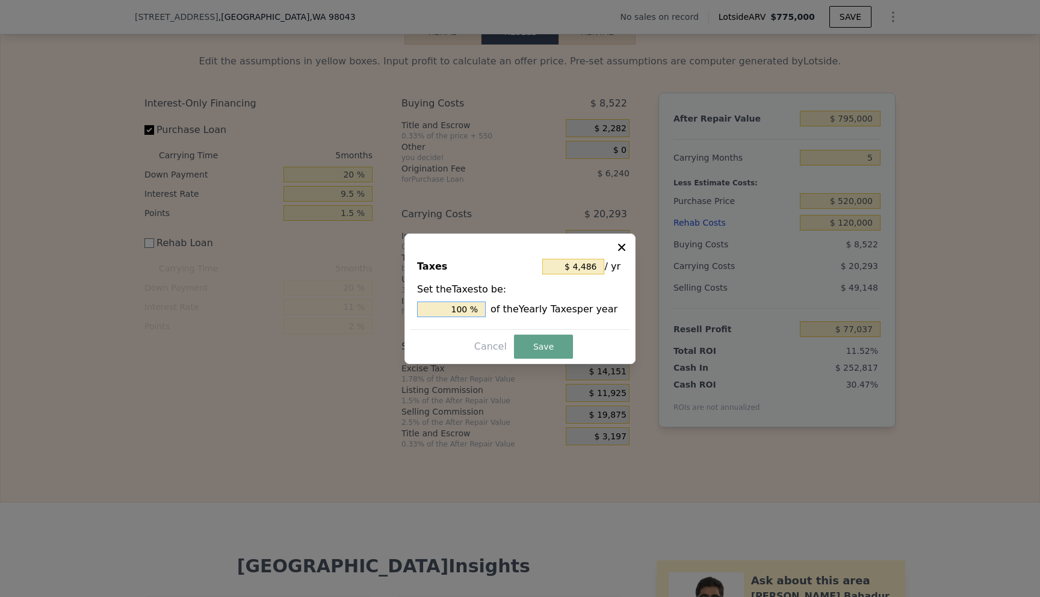
drag, startPoint x: 470, startPoint y: 310, endPoint x: 444, endPoint y: 297, distance: 29.1
click at [444, 297] on div "Set the Taxes to be: 100 % of the Yearly Taxes per year" at bounding box center [520, 299] width 206 height 35
type input "$ 179"
type input "4 %"
type input "$ 90"
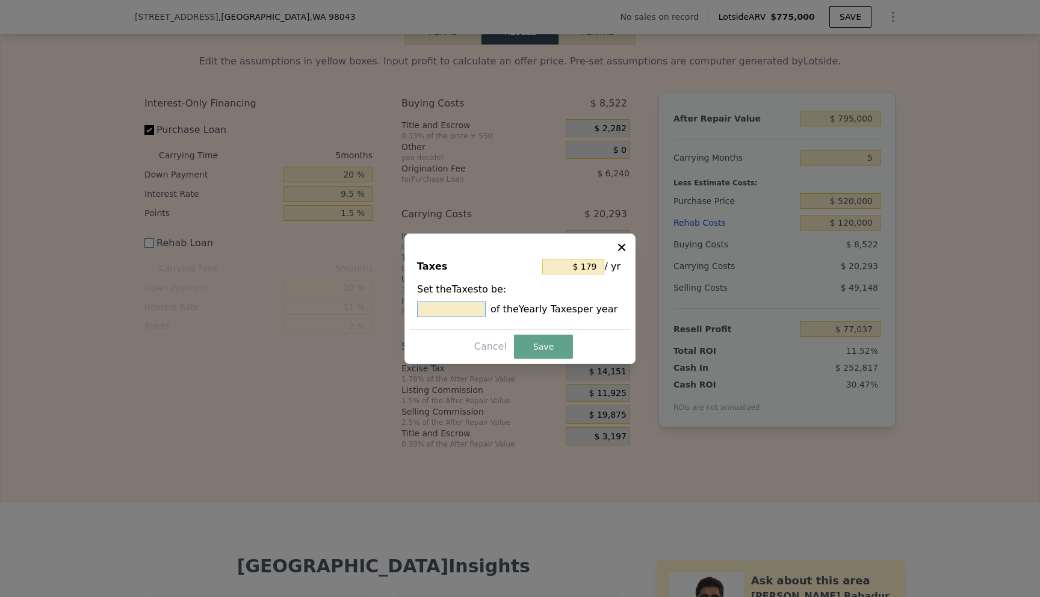
type input "2 %"
type input "$ 897"
type input "20 %"
type input "$ 90"
type input "2 %"
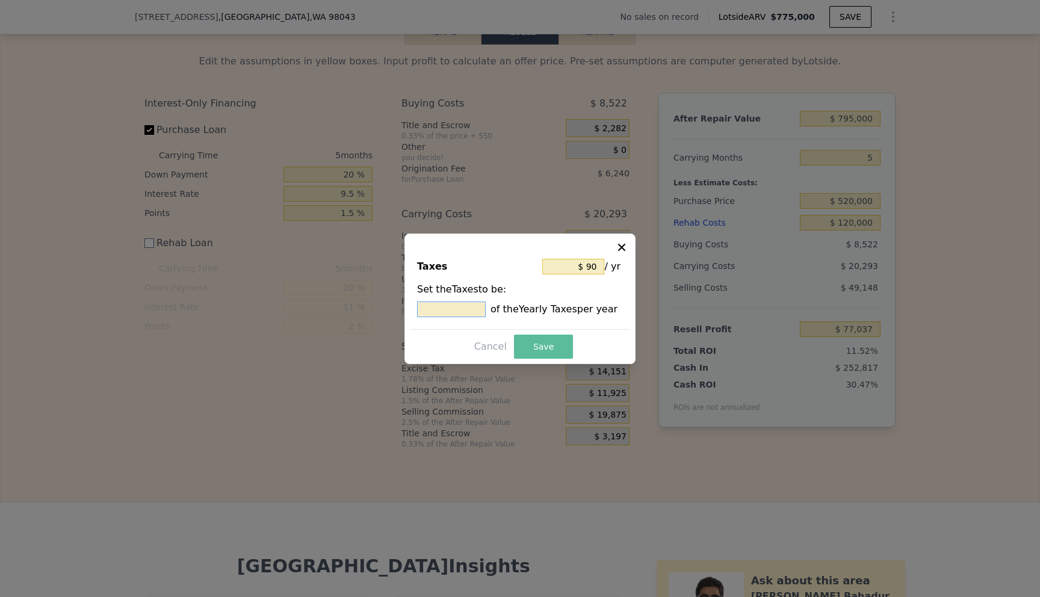
type input "$ 45"
type input "1 %"
type input "$ 449"
type input "10 %"
type input "$ 4,486"
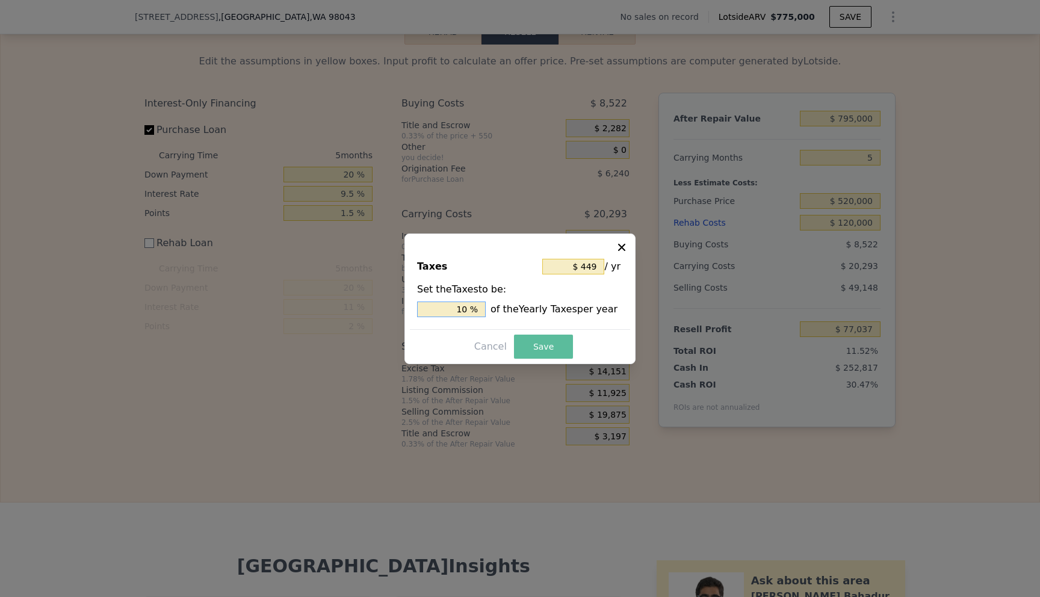
type input "100 %"
type input "$ 44,860"
type input "1,000 %"
type input "$ 4,486"
type input "100 %"
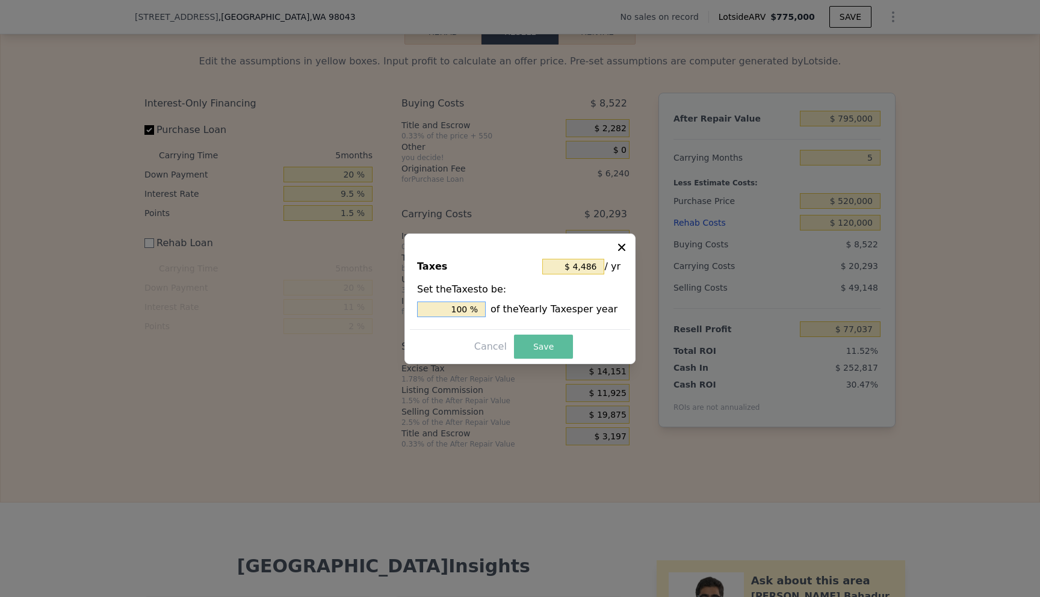
type input "$ 449"
type input "10 %"
type input "$ 45"
type input "1 %"
type input "$ 224"
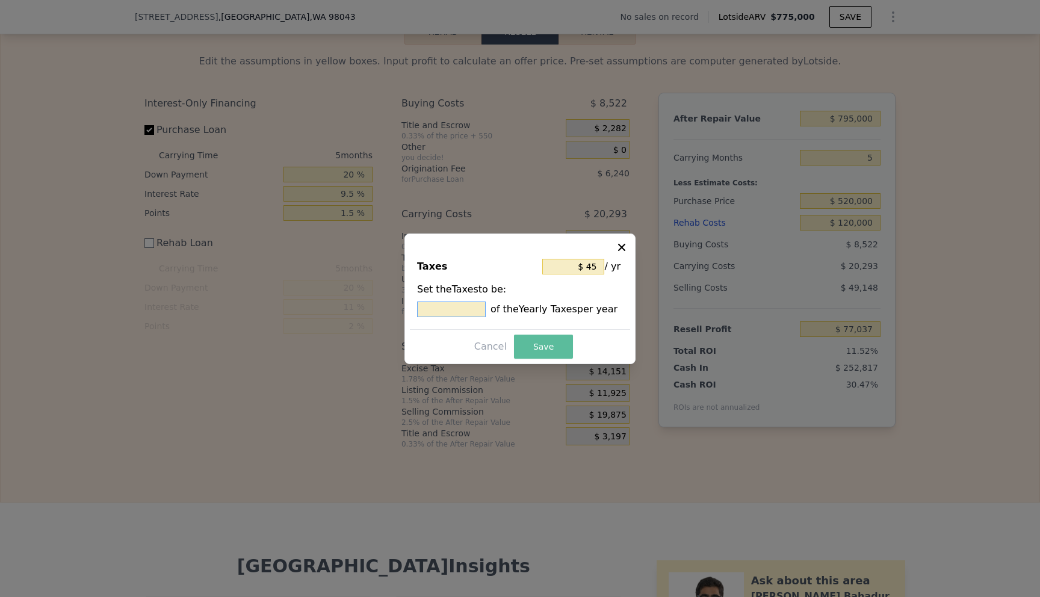
type input "5 %"
type input "$ 2,243"
type input "50 %"
click at [552, 337] on button "Save" at bounding box center [543, 347] width 59 height 24
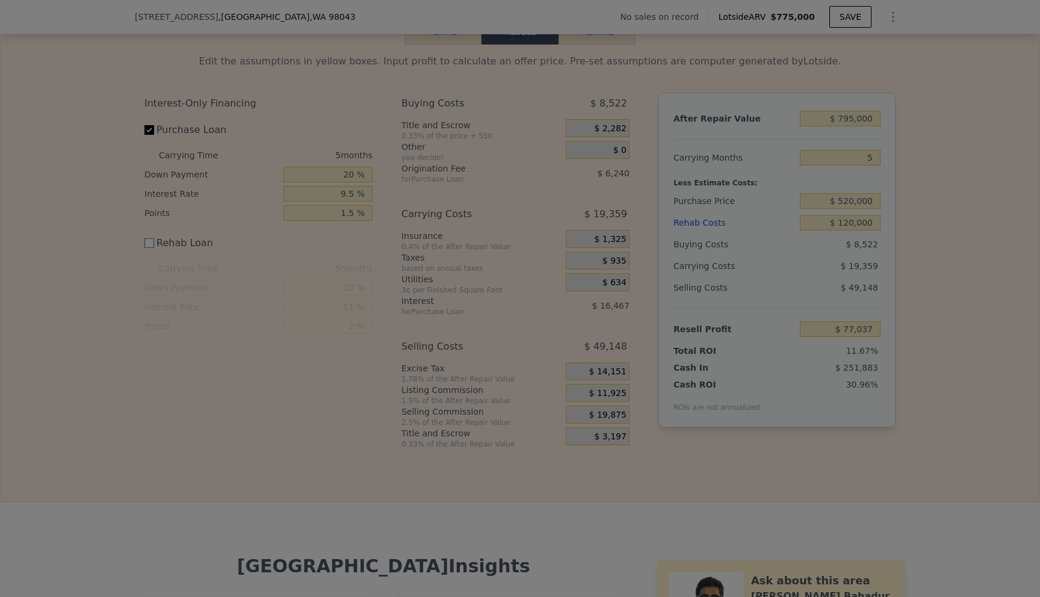
type input "$ 77,971"
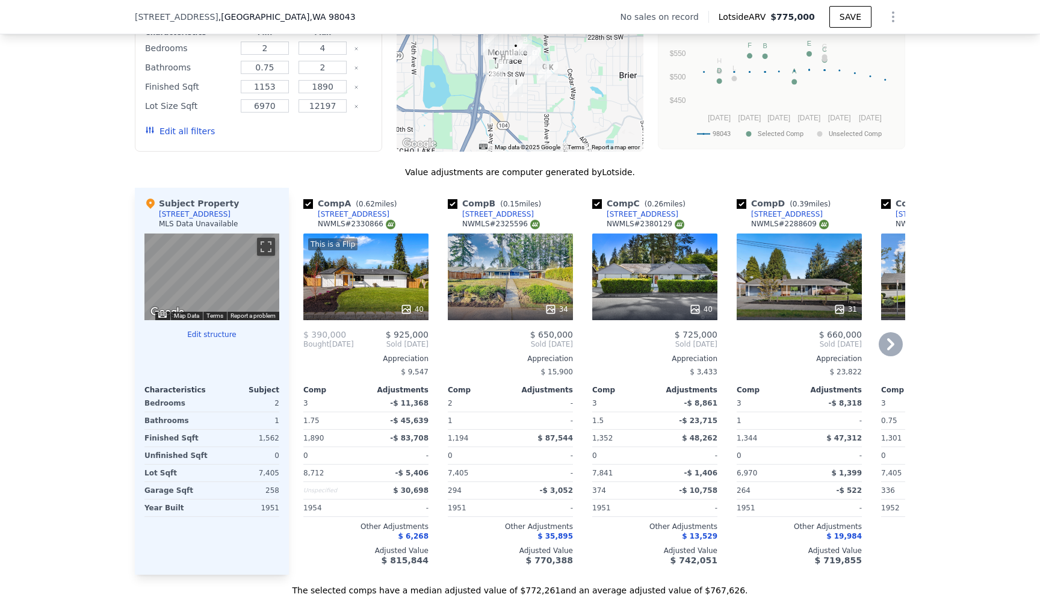
scroll to position [1164, 0]
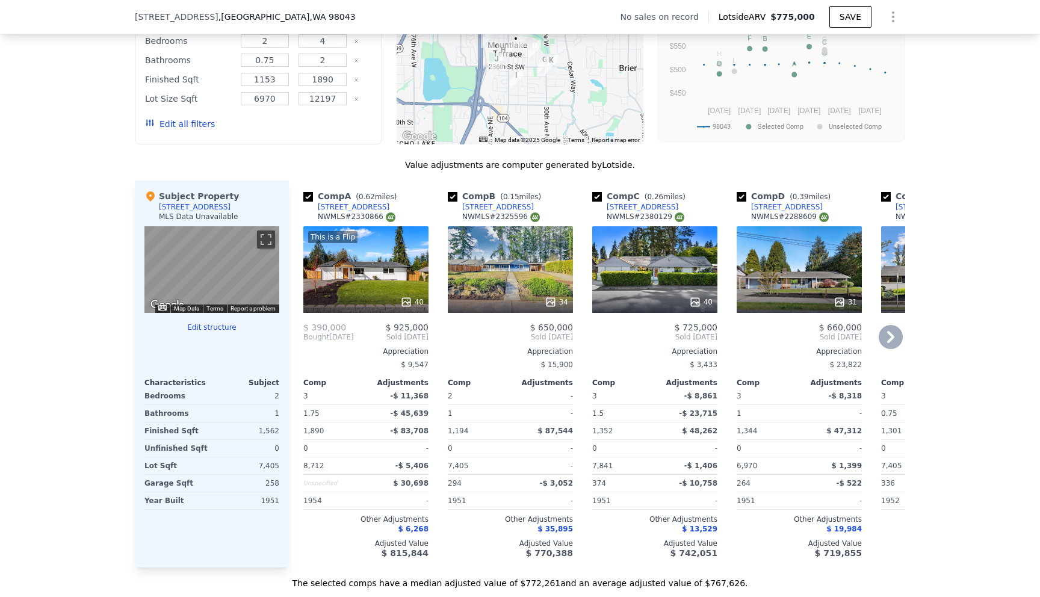
click at [358, 323] on div "$ 390,000" at bounding box center [334, 328] width 63 height 10
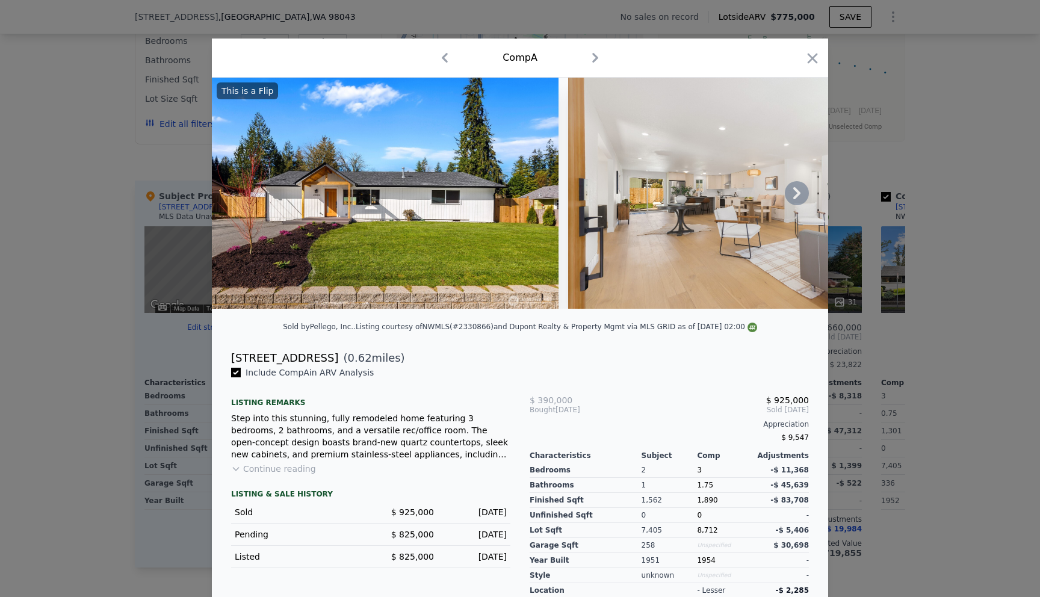
click at [403, 232] on img at bounding box center [385, 193] width 347 height 231
click at [801, 197] on icon at bounding box center [797, 193] width 24 height 24
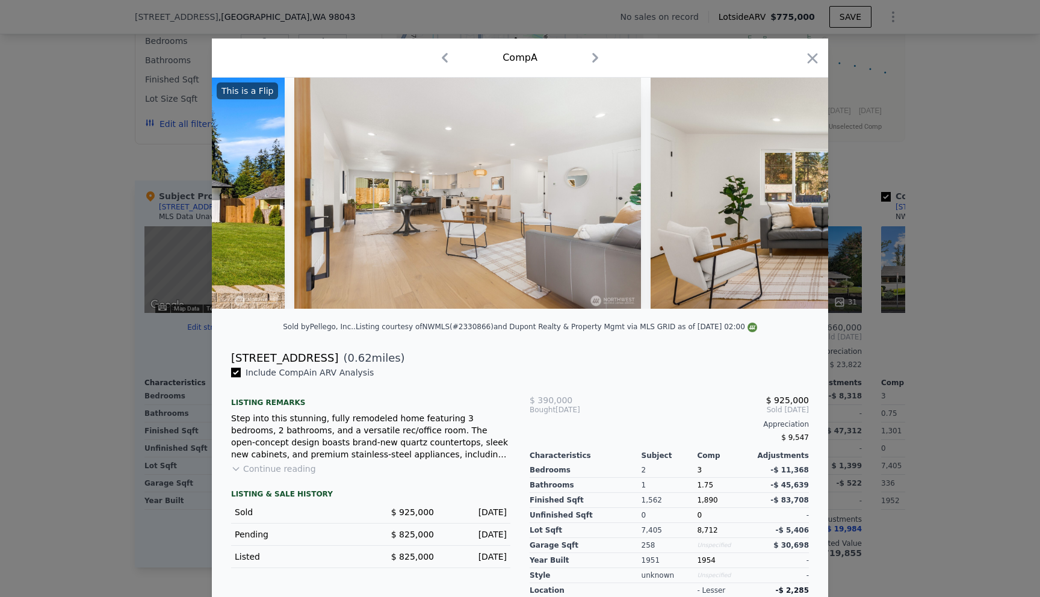
scroll to position [0, 289]
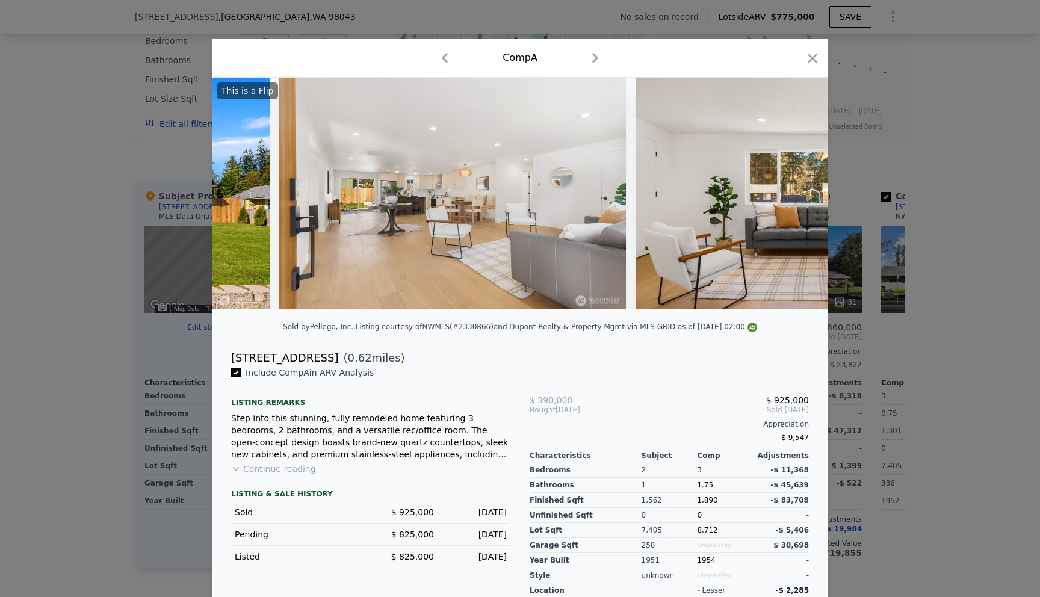
click at [801, 197] on div "This is a Flip" at bounding box center [520, 193] width 616 height 231
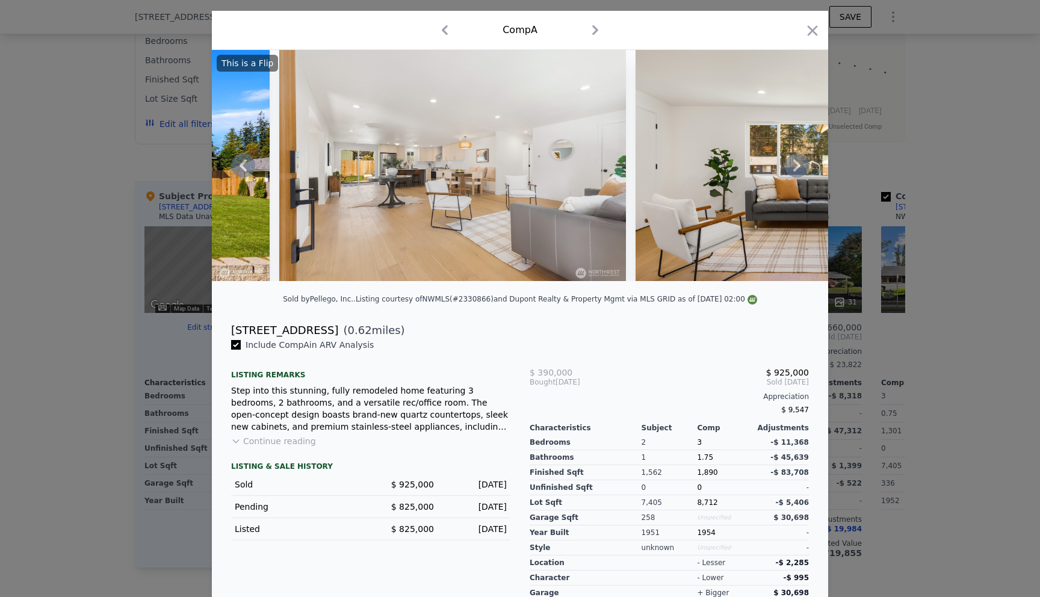
scroll to position [0, 0]
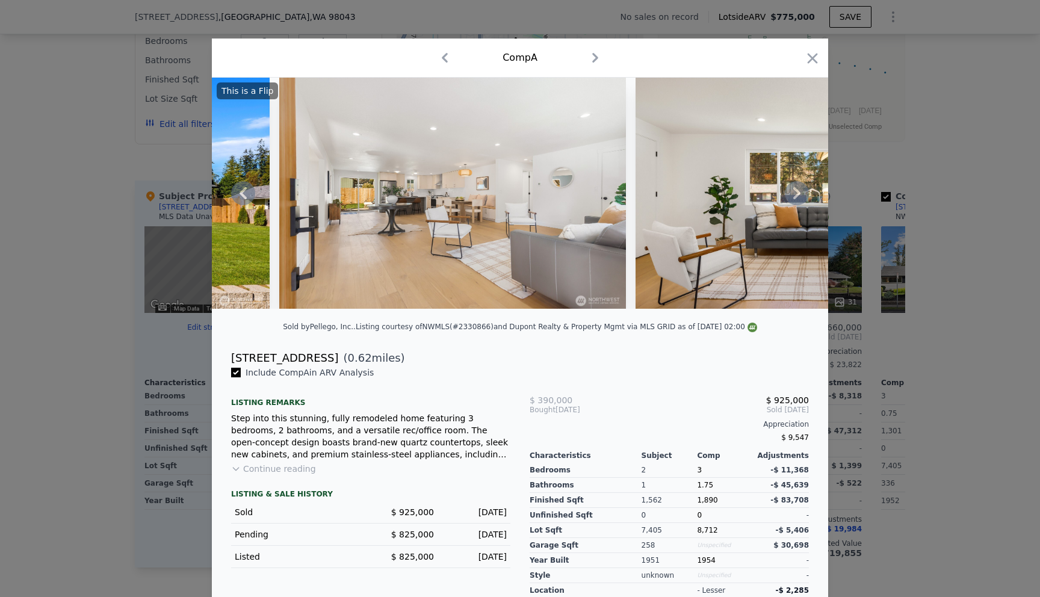
click at [604, 275] on img at bounding box center [452, 193] width 347 height 231
click at [594, 59] on icon "button" at bounding box center [595, 57] width 19 height 19
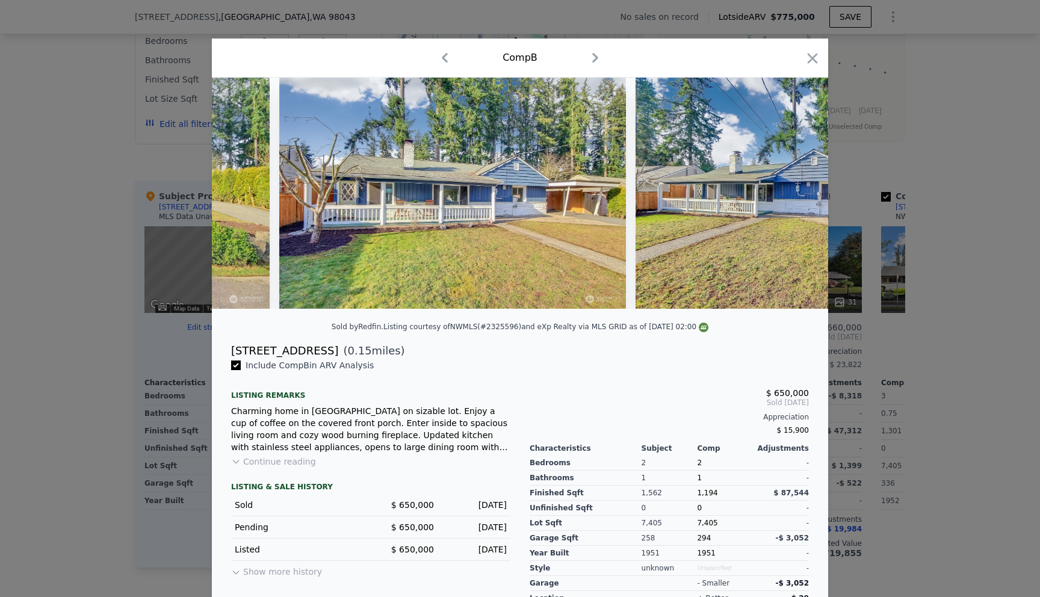
scroll to position [0, 48]
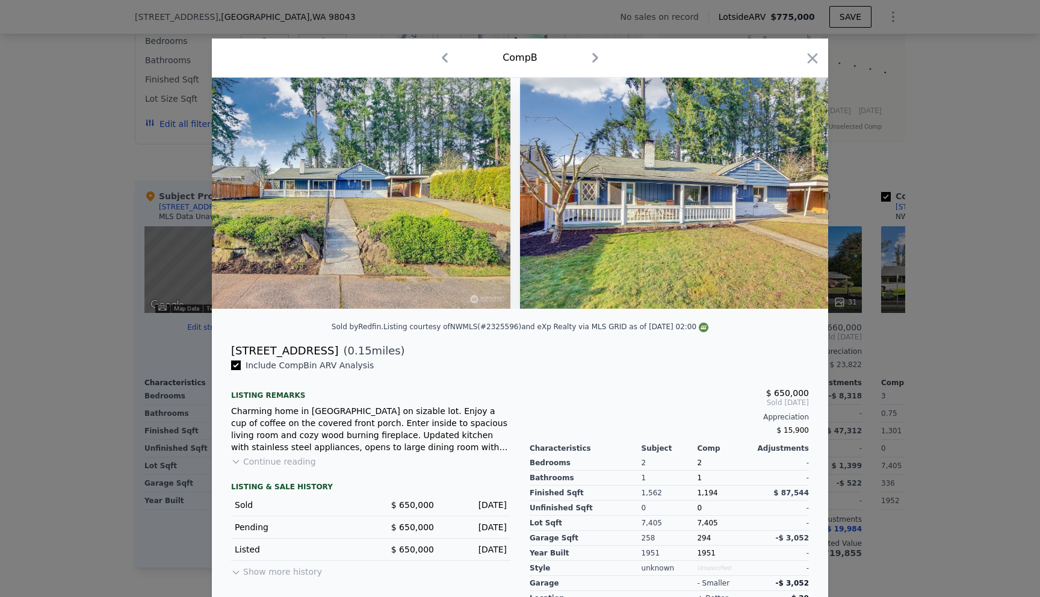
click at [450, 66] on icon "button" at bounding box center [444, 57] width 19 height 19
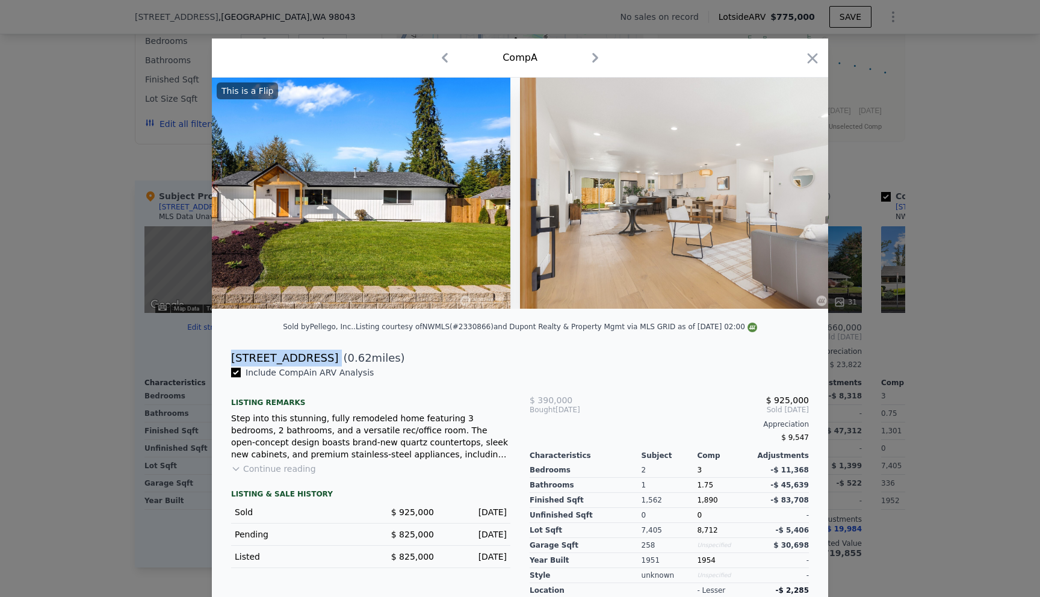
drag, startPoint x: 323, startPoint y: 360, endPoint x: 254, endPoint y: 343, distance: 71.4
click at [254, 343] on div "22302 51st Ave W ( 0.62 miles)" at bounding box center [520, 355] width 616 height 24
copy div "22302 51st Ave W"
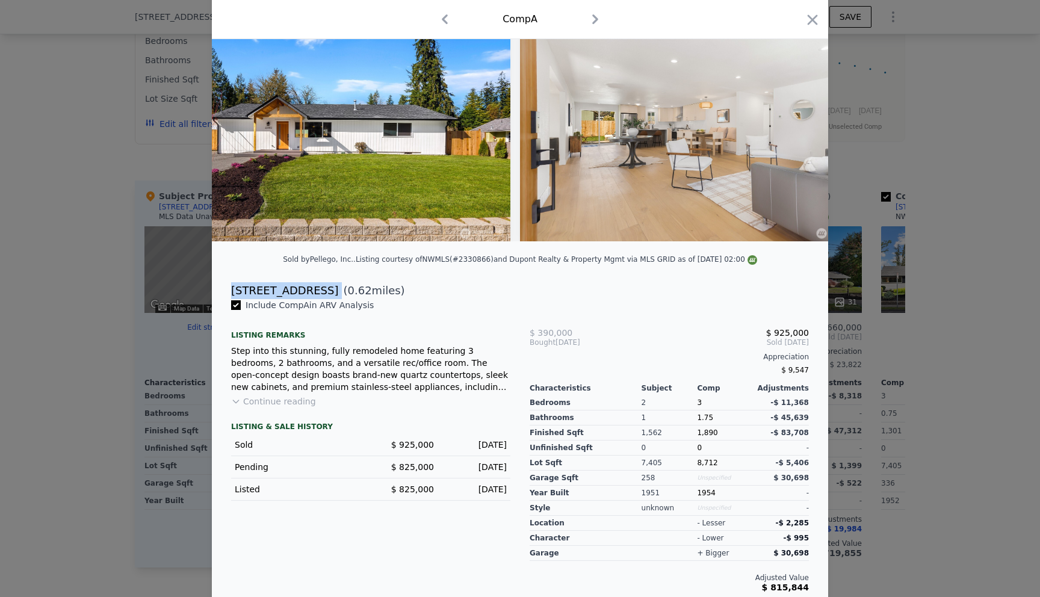
scroll to position [72, 0]
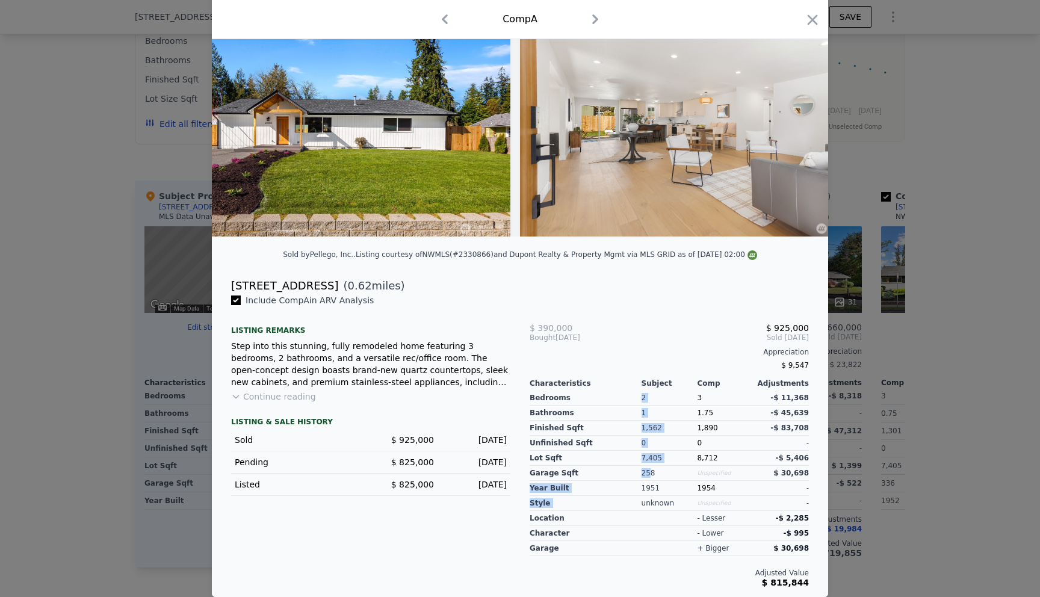
drag, startPoint x: 652, startPoint y: 476, endPoint x: 641, endPoint y: 474, distance: 11.6
click at [641, 474] on div "Bedrooms Bathrooms Finished Sqft Unfinished Sqft Lot Sqft Garage Sqft Year Buil…" at bounding box center [669, 449] width 279 height 123
click at [641, 474] on div "Garage Sqft" at bounding box center [586, 473] width 112 height 15
drag, startPoint x: 641, startPoint y: 474, endPoint x: 657, endPoint y: 471, distance: 16.4
click at [657, 471] on div "Bedrooms Bathrooms Finished Sqft Unfinished Sqft Lot Sqft Garage Sqft Year Buil…" at bounding box center [669, 449] width 279 height 123
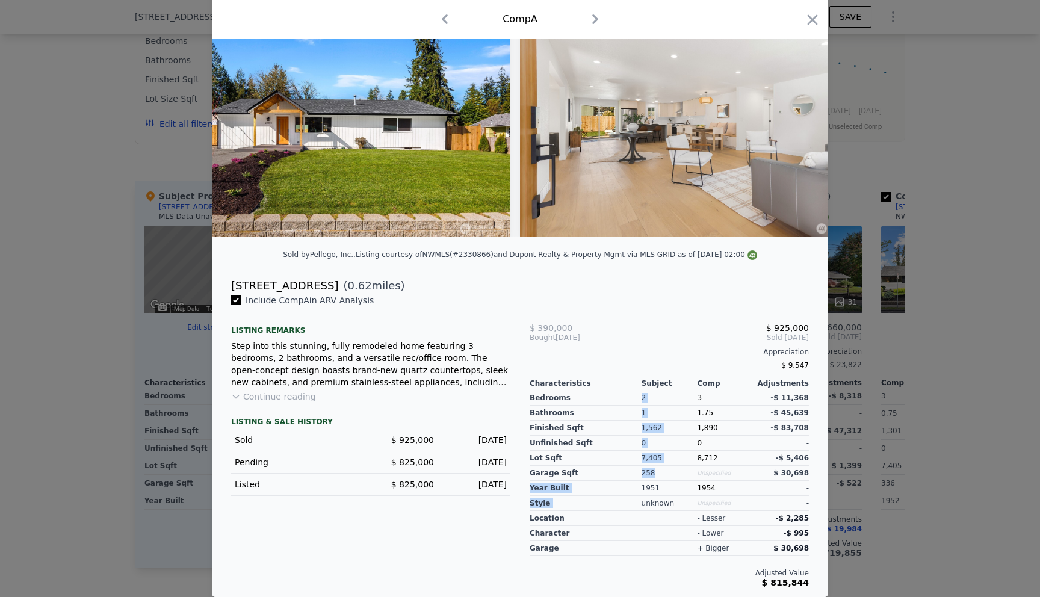
click at [657, 471] on div "258" at bounding box center [670, 473] width 56 height 15
click at [243, 397] on button "Continue reading" at bounding box center [273, 397] width 85 height 12
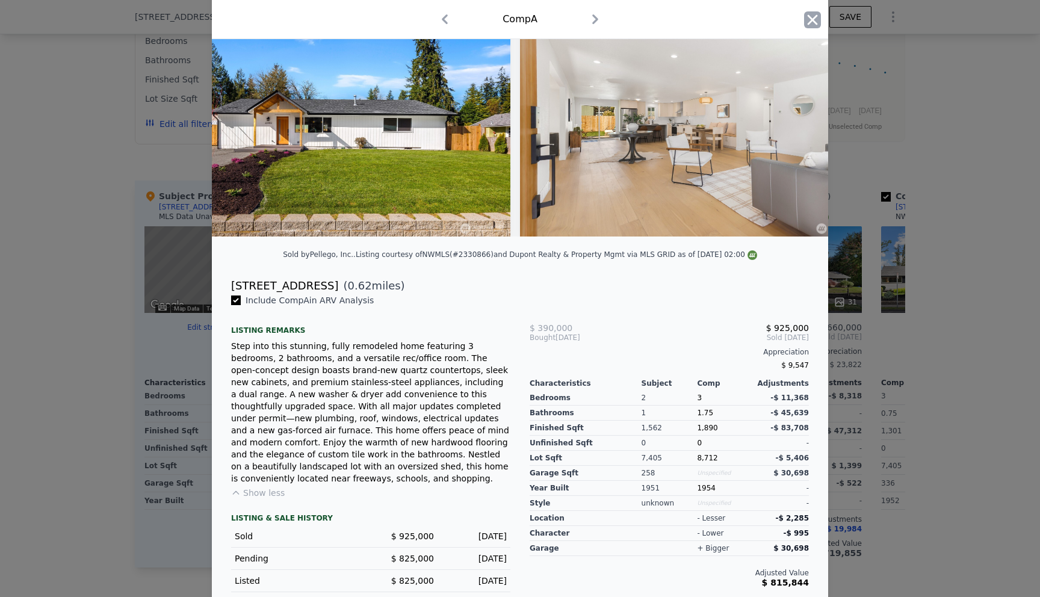
click at [813, 21] on icon "button" at bounding box center [813, 19] width 10 height 10
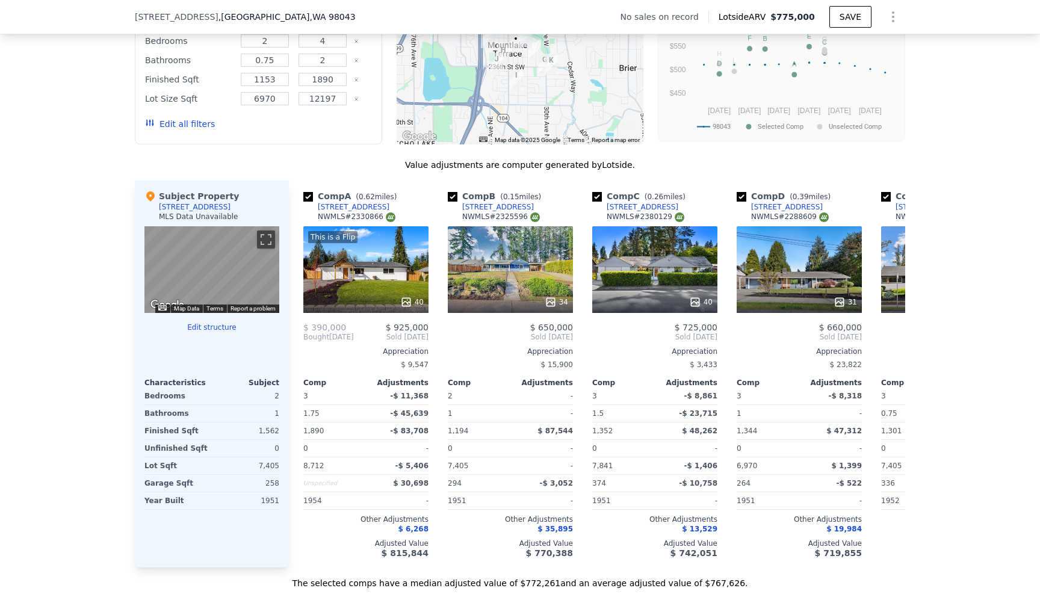
click at [998, 141] on div "We found 12 sales that match your search Filters Map Prices Modify Comp Filters…" at bounding box center [520, 250] width 1040 height 678
click at [892, 332] on icon at bounding box center [891, 337] width 24 height 24
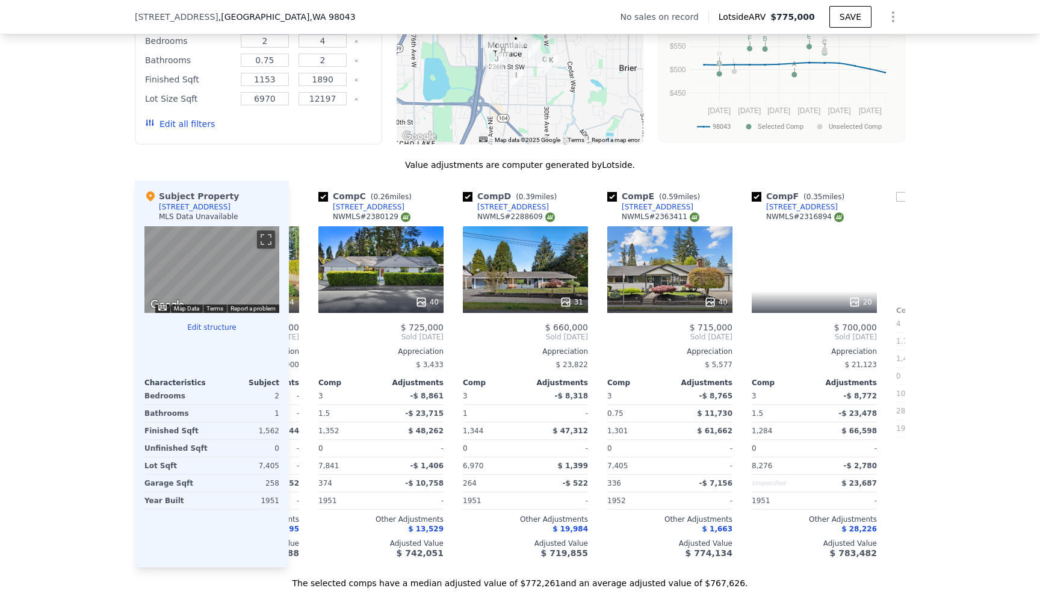
scroll to position [0, 289]
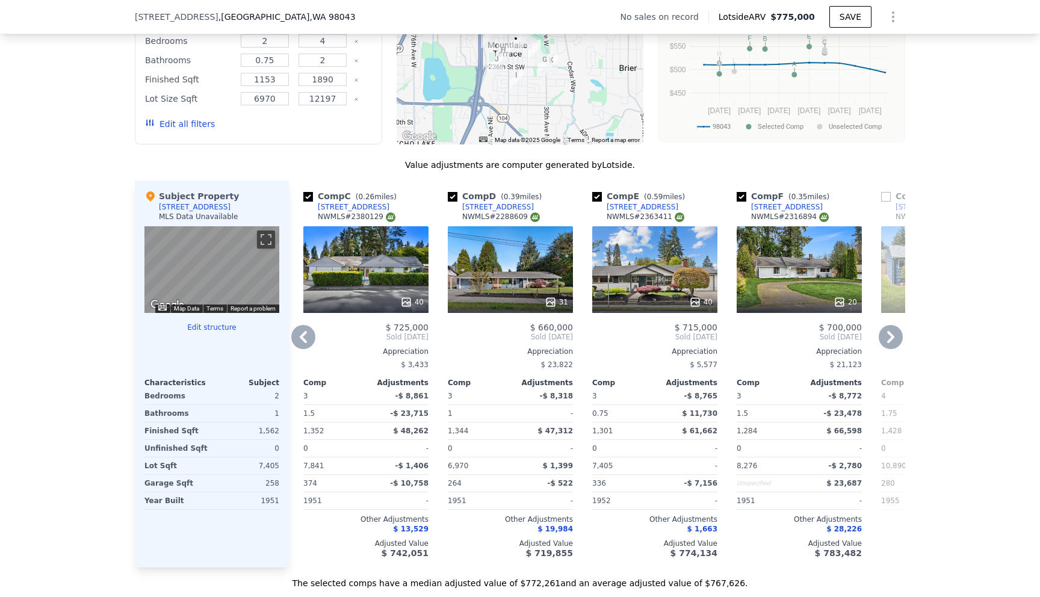
click at [892, 332] on icon at bounding box center [891, 337] width 24 height 24
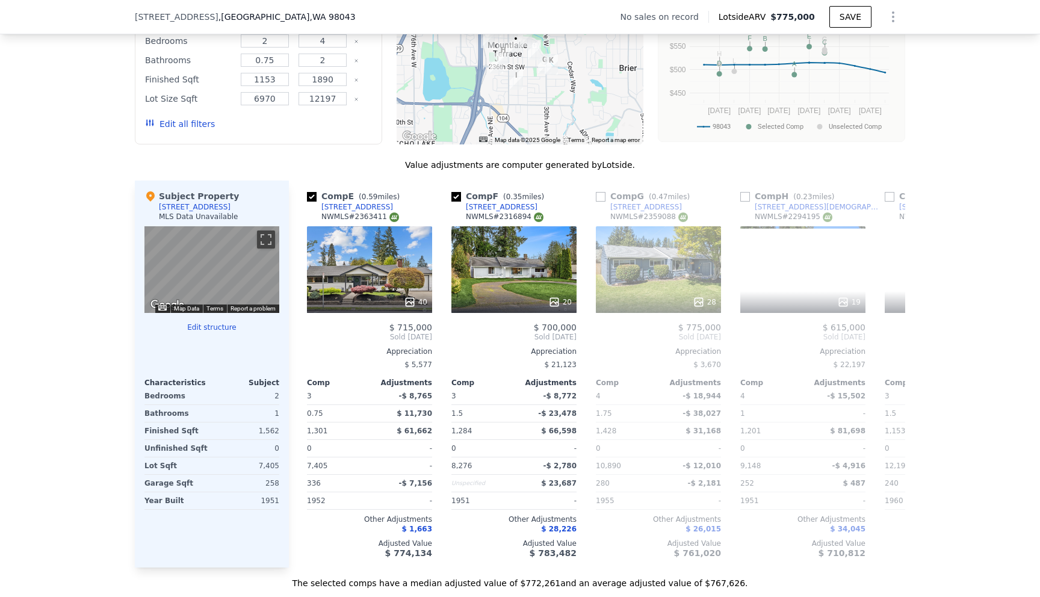
scroll to position [0, 578]
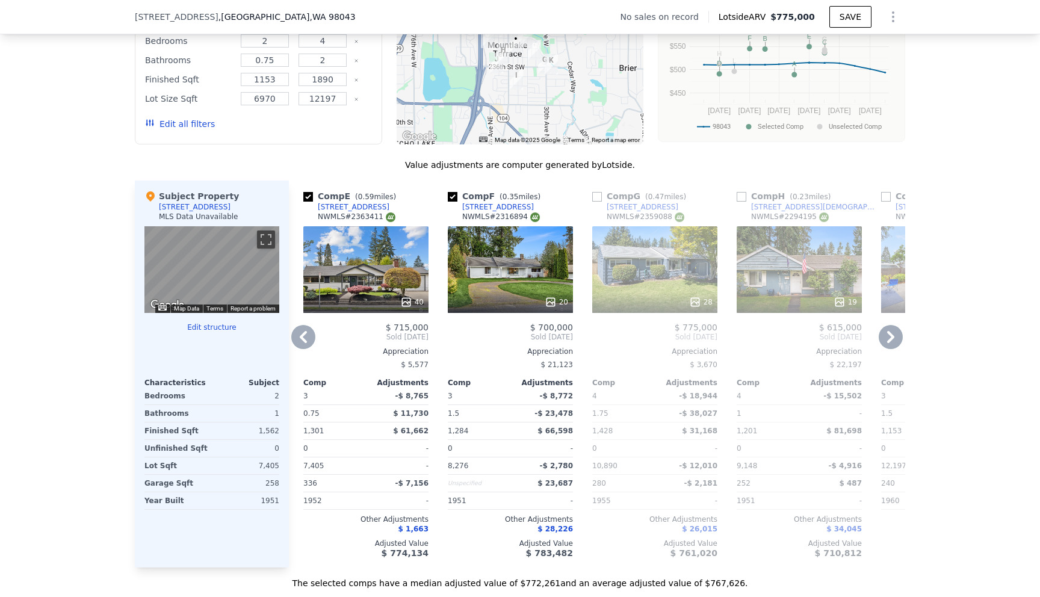
checkbox input "true"
type input "$ 775,000"
type input "6"
type input "$ 0"
type input "$ 29,998"
